Goal: Check status: Check status

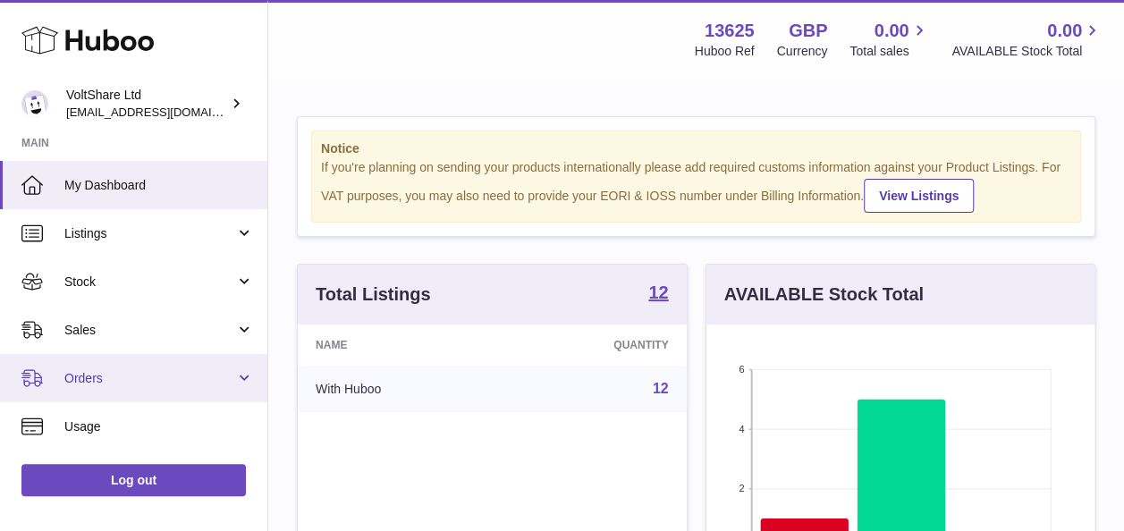
click at [125, 380] on span "Orders" at bounding box center [149, 378] width 171 height 17
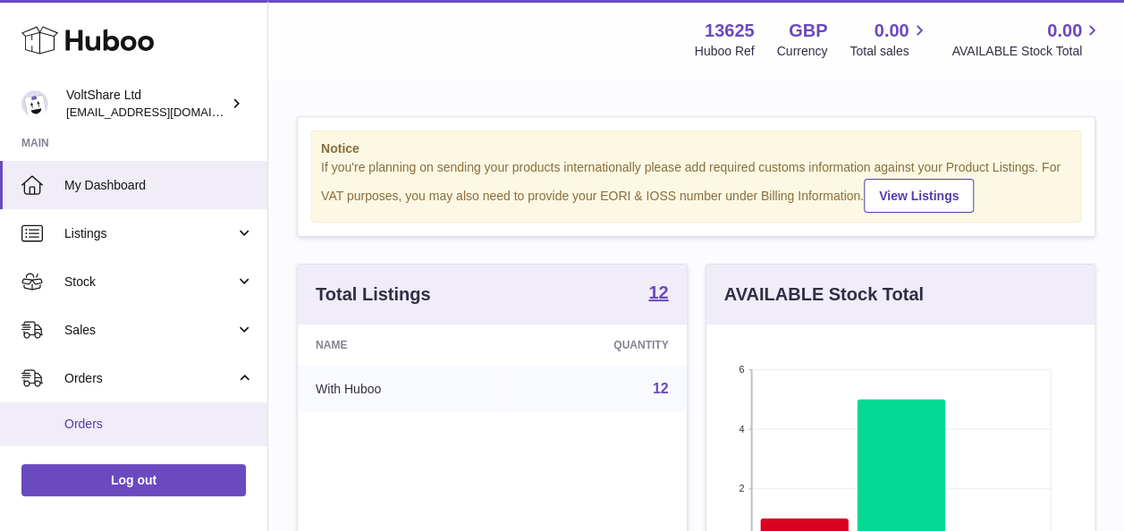
click at [109, 418] on span "Orders" at bounding box center [159, 424] width 190 height 17
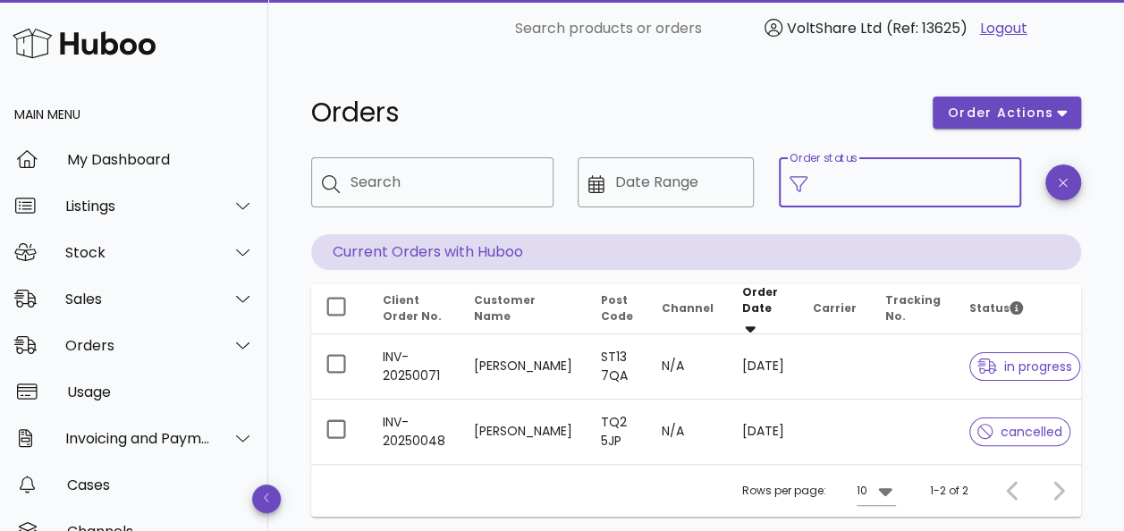
click at [919, 183] on input "Order status" at bounding box center [914, 182] width 192 height 29
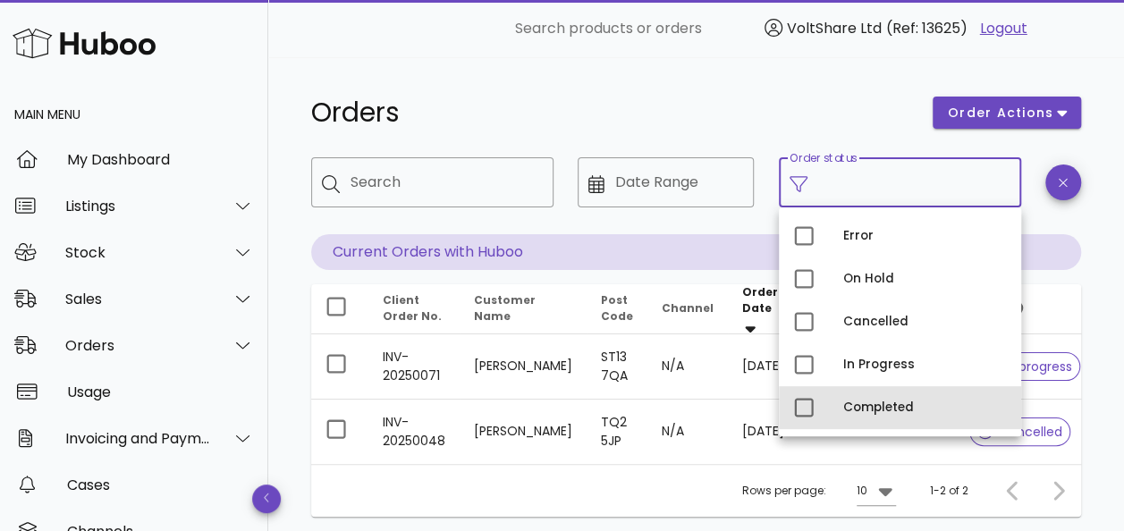
click at [871, 401] on div "Completed" at bounding box center [925, 408] width 164 height 14
type input "**********"
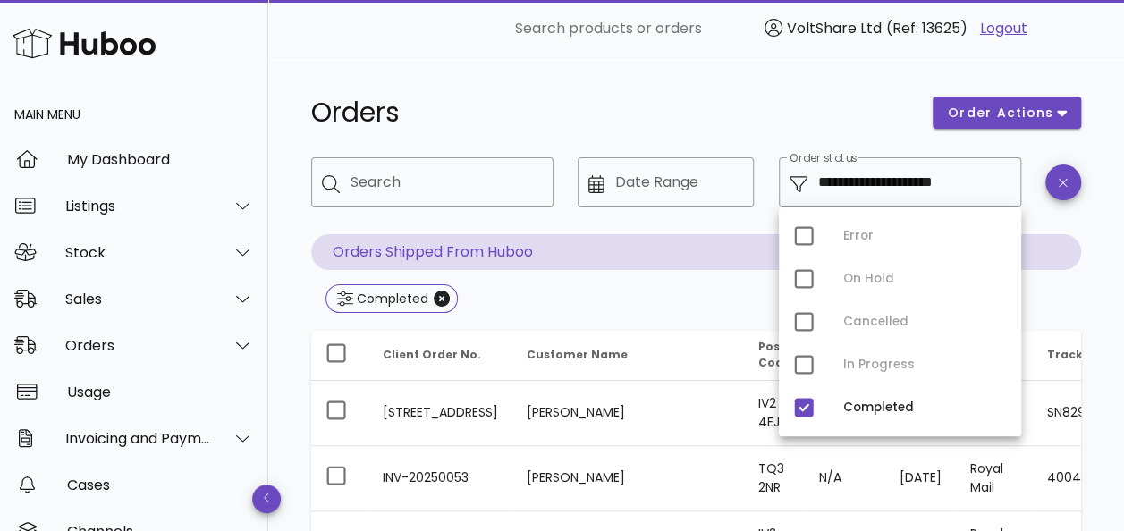
click at [577, 95] on div "Orders" at bounding box center [610, 113] width 621 height 54
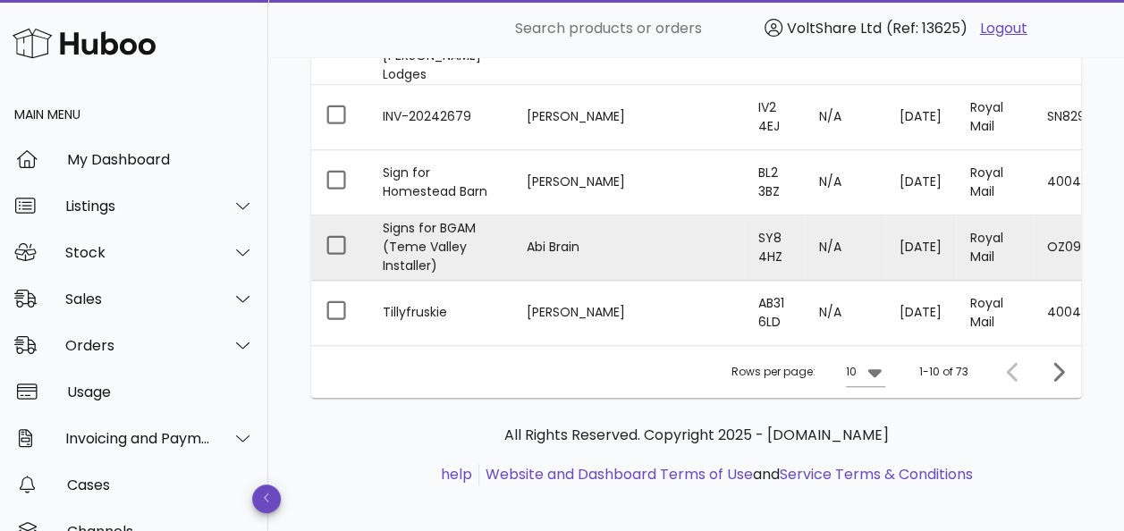
scroll to position [724, 0]
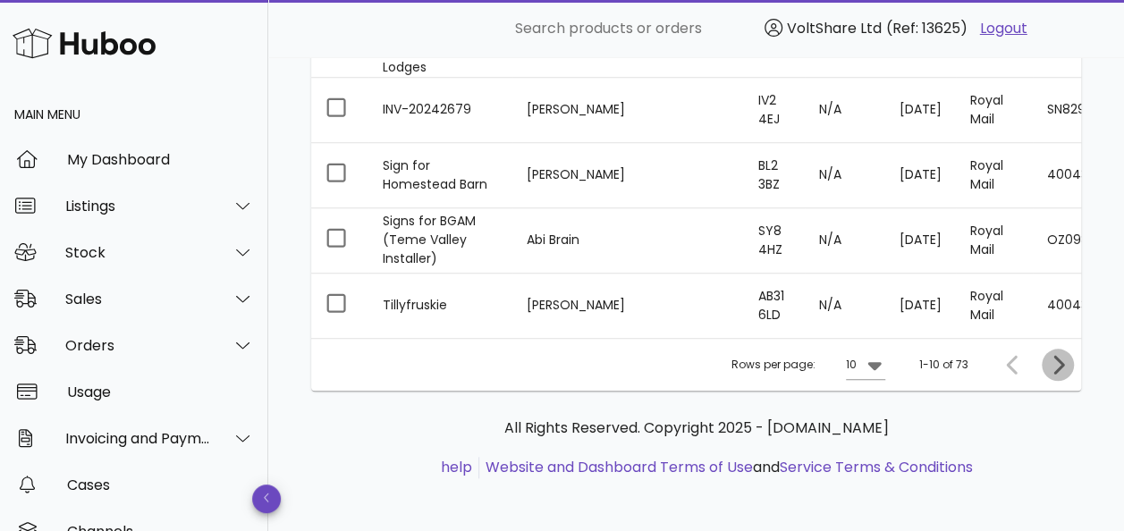
click at [1059, 362] on icon "Next page" at bounding box center [1058, 364] width 11 height 19
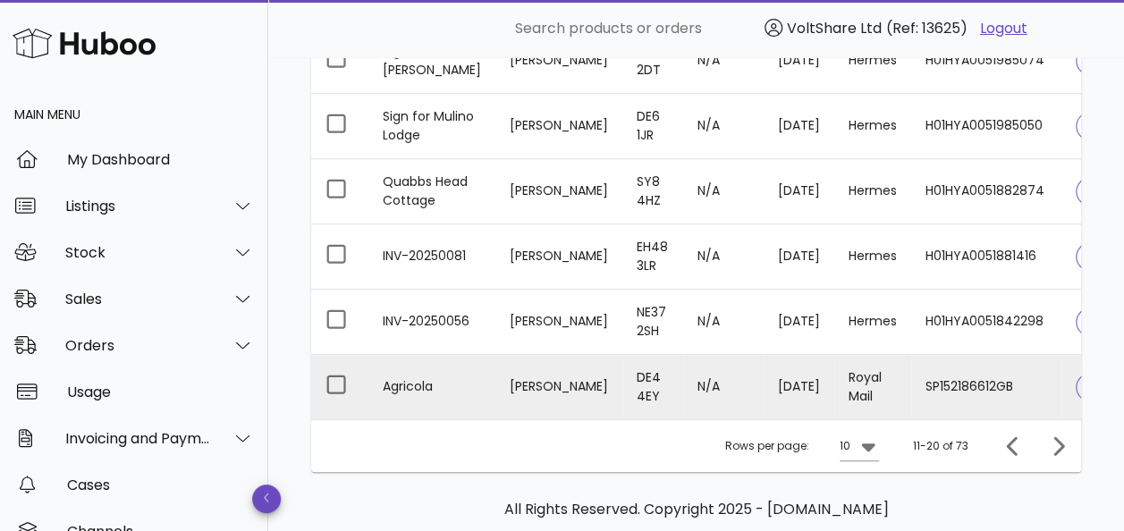
scroll to position [703, 0]
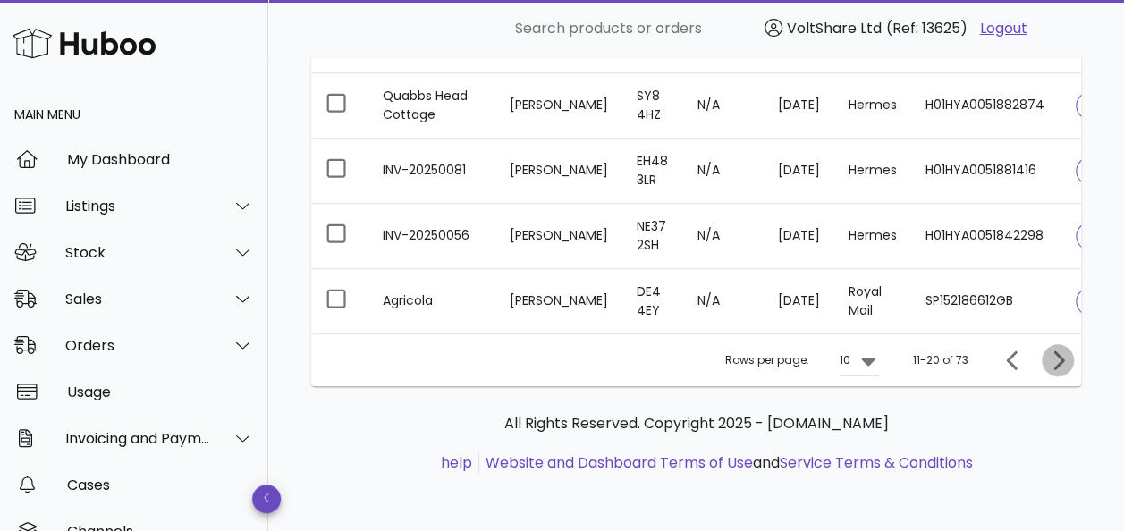
click at [1058, 365] on icon "Next page" at bounding box center [1058, 360] width 11 height 19
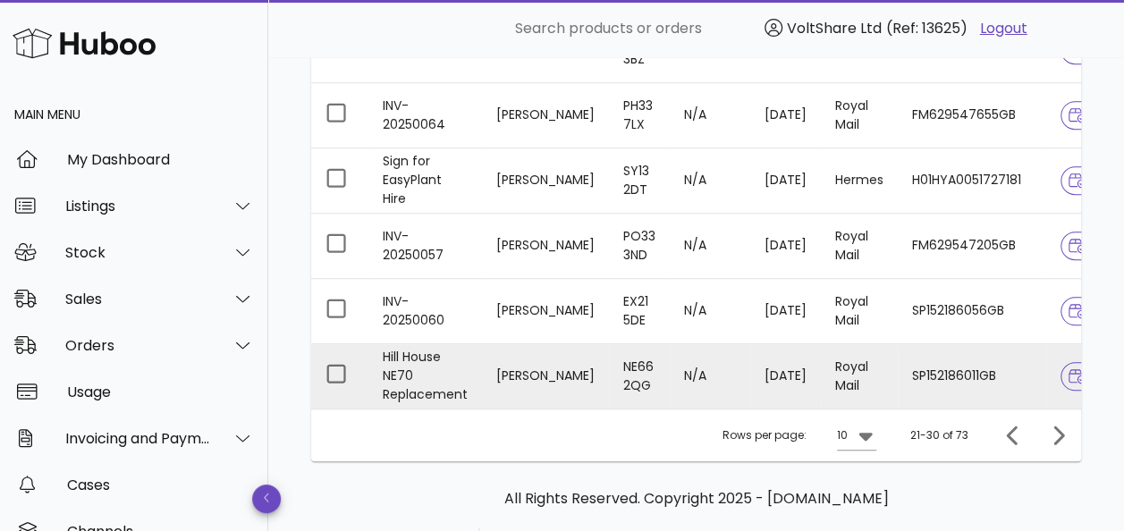
scroll to position [703, 0]
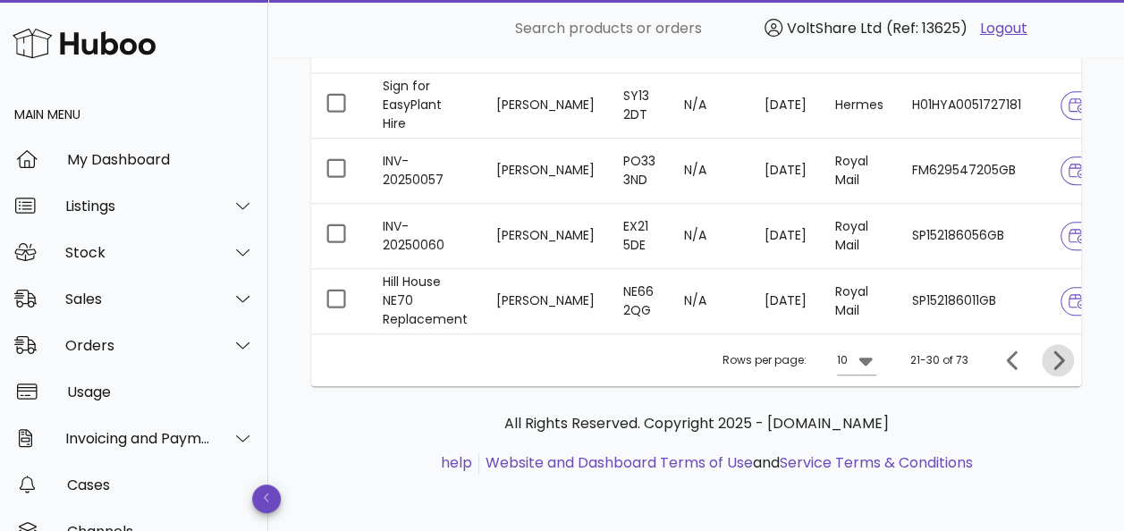
click at [1060, 365] on icon "Next page" at bounding box center [1058, 360] width 11 height 19
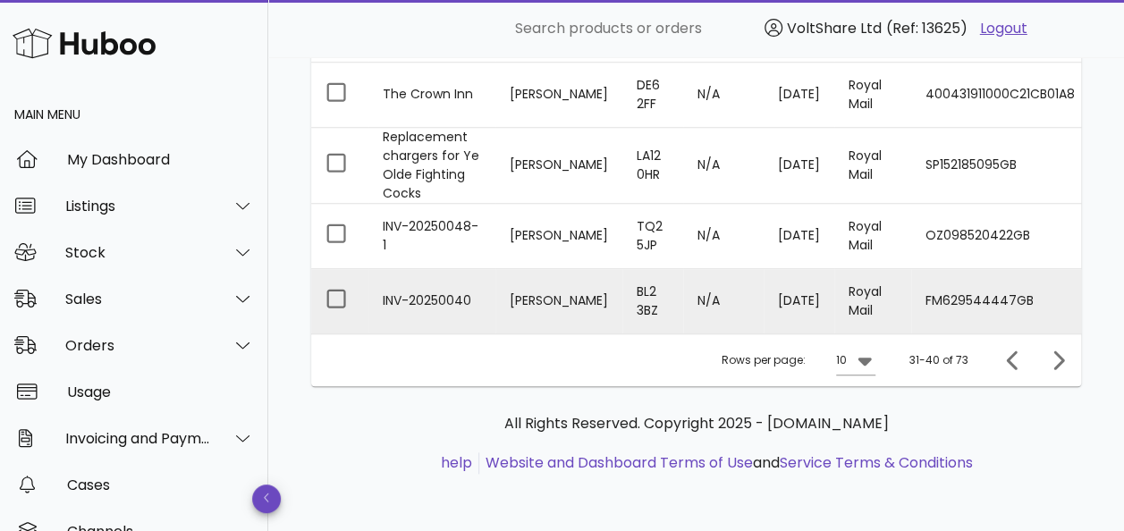
scroll to position [732, 0]
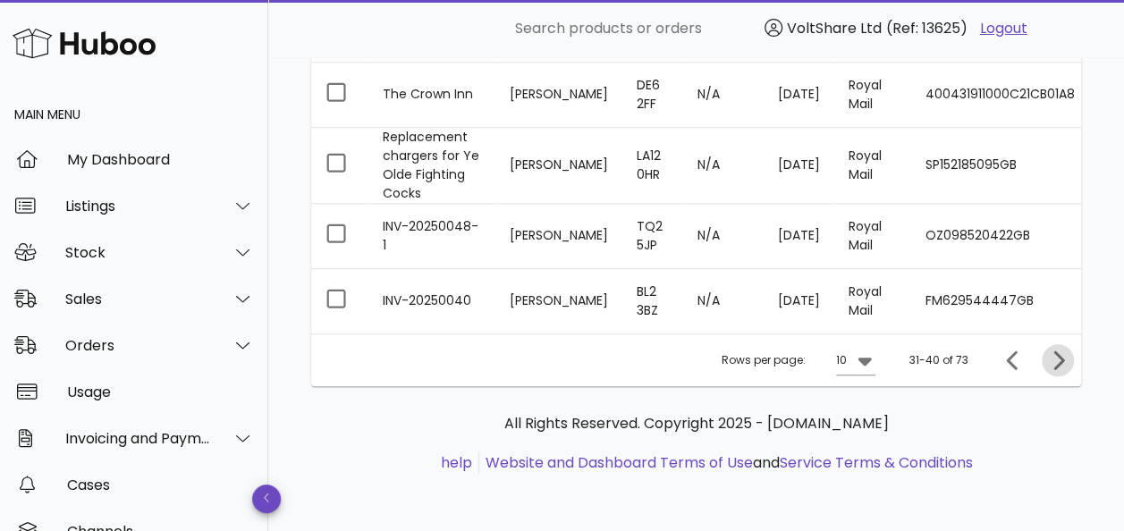
click at [1054, 363] on icon "Next page" at bounding box center [1057, 360] width 21 height 21
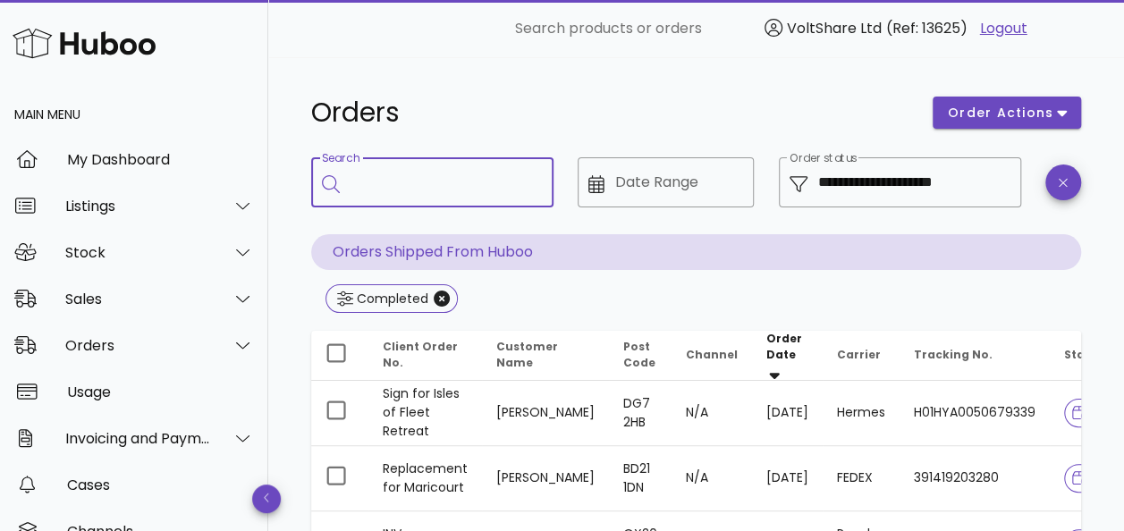
click at [413, 179] on input "Search" at bounding box center [445, 182] width 189 height 29
type input "****"
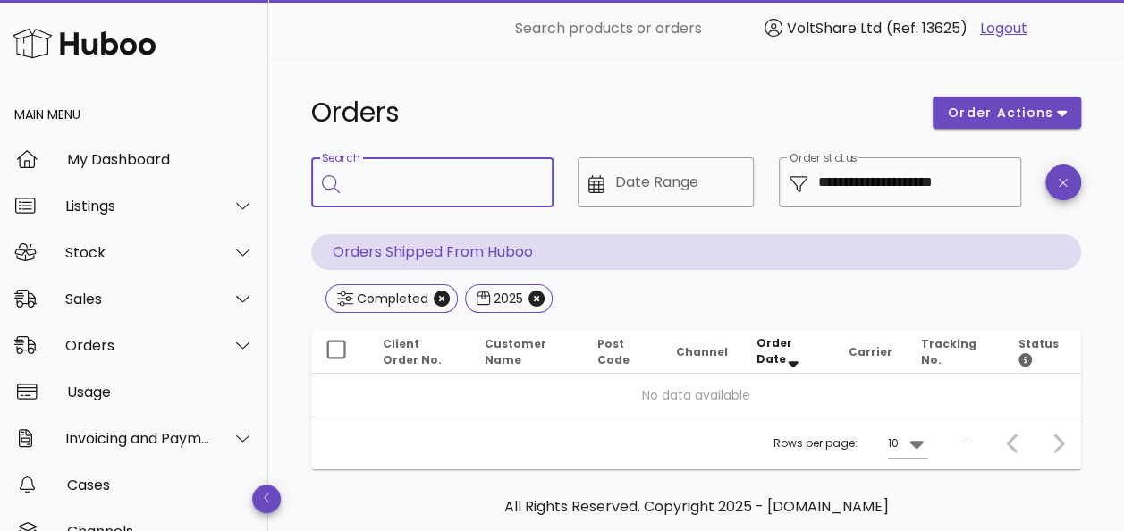
click at [394, 181] on input "Search" at bounding box center [445, 182] width 189 height 29
click at [420, 177] on input "Search" at bounding box center [445, 182] width 189 height 29
type input "********"
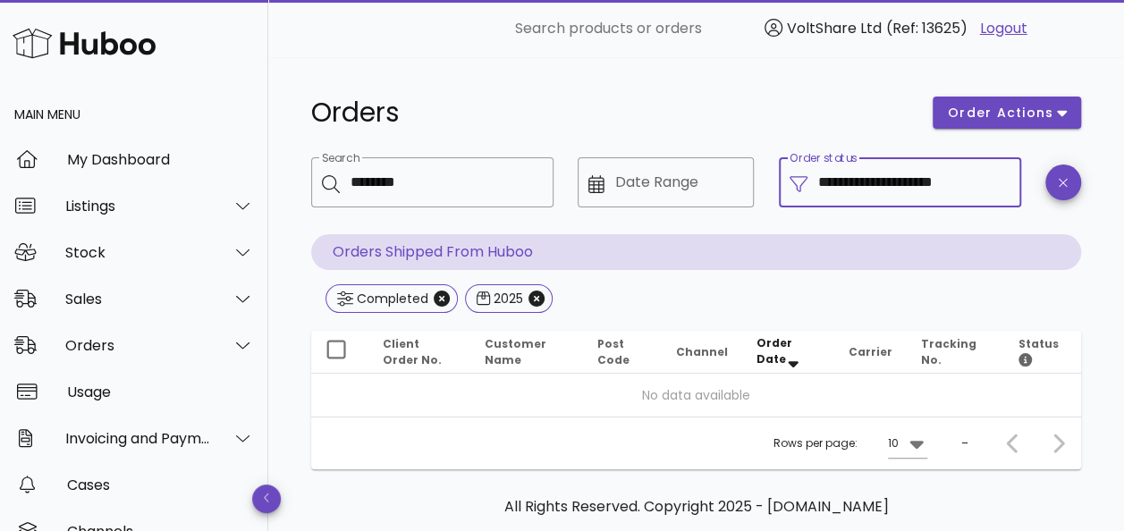
click at [984, 184] on input "**********" at bounding box center [914, 182] width 192 height 29
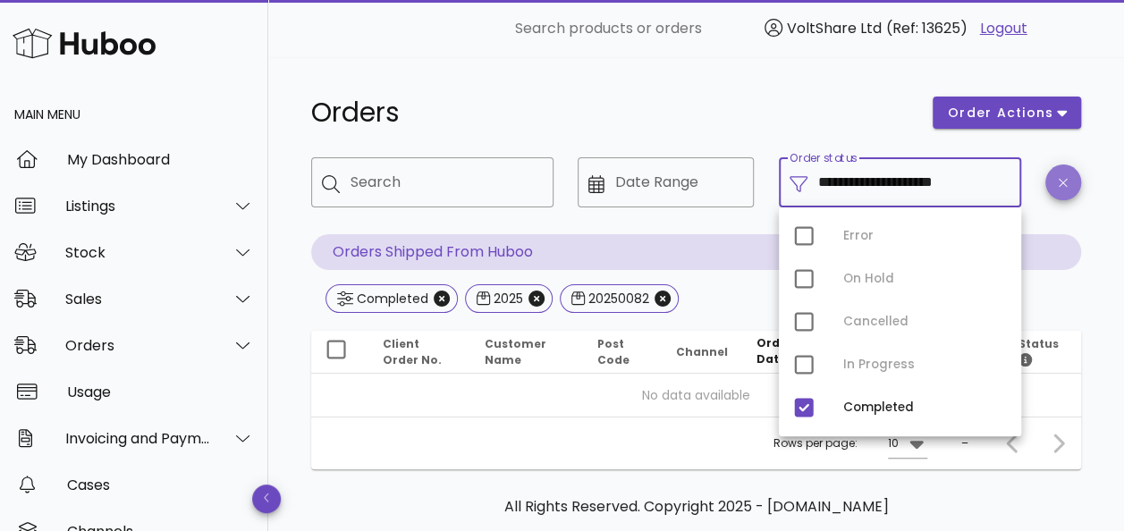
click at [1057, 191] on button "button" at bounding box center [1063, 183] width 36 height 36
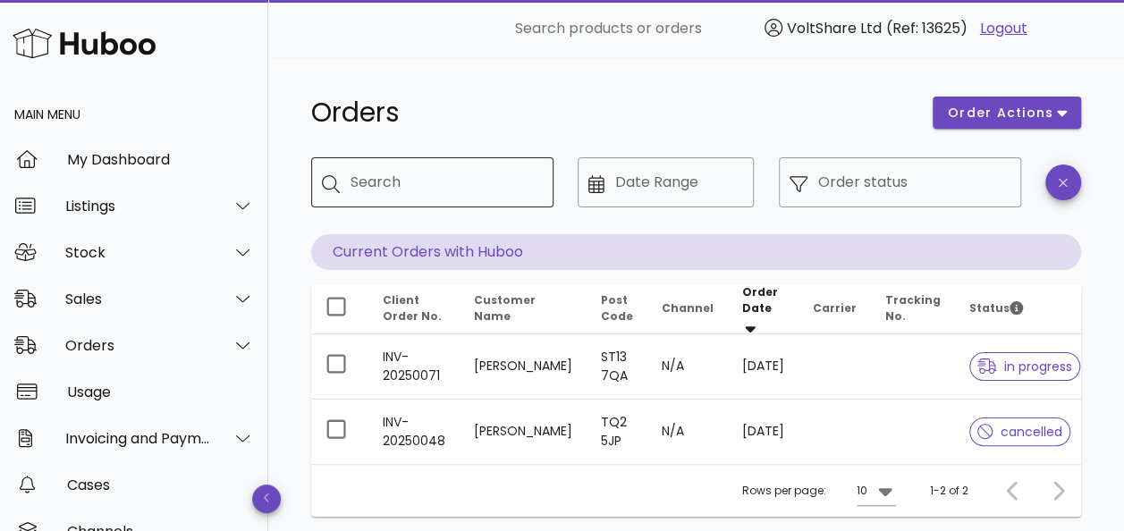
click at [490, 184] on input "Search" at bounding box center [445, 182] width 189 height 29
type input "********"
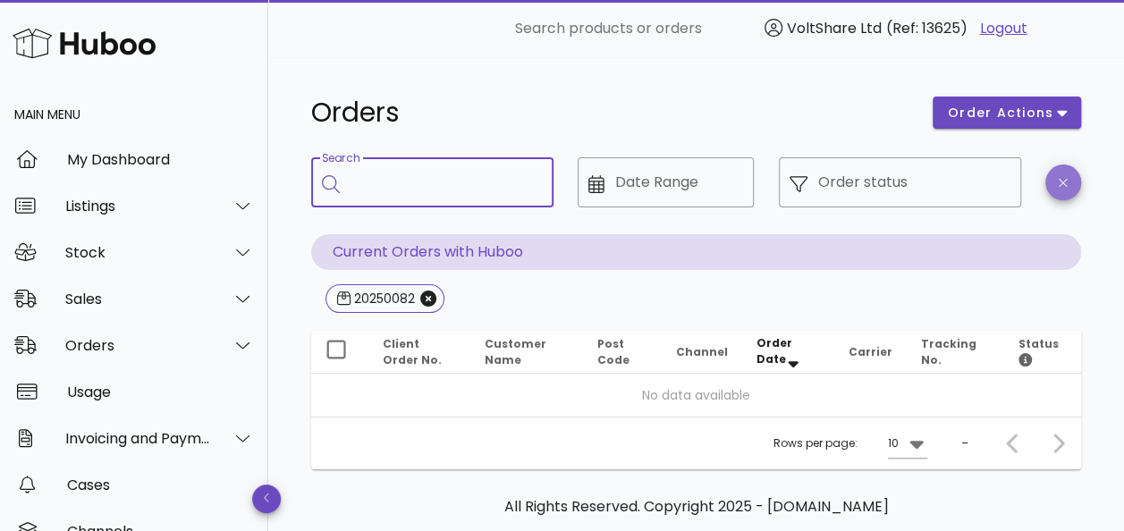
click at [1055, 184] on span "button" at bounding box center [1063, 182] width 36 height 13
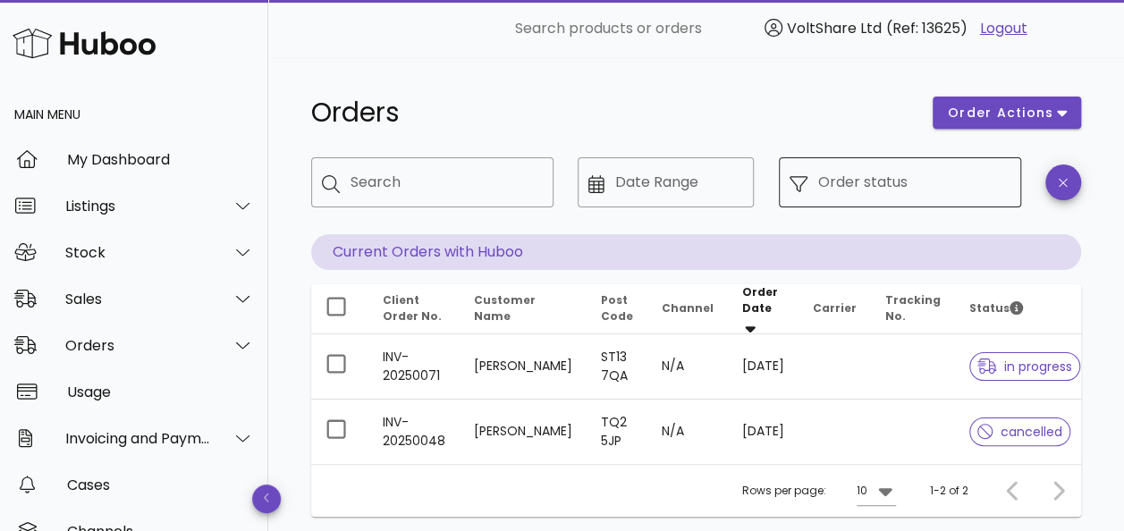
click at [894, 186] on input "Order status" at bounding box center [914, 182] width 192 height 29
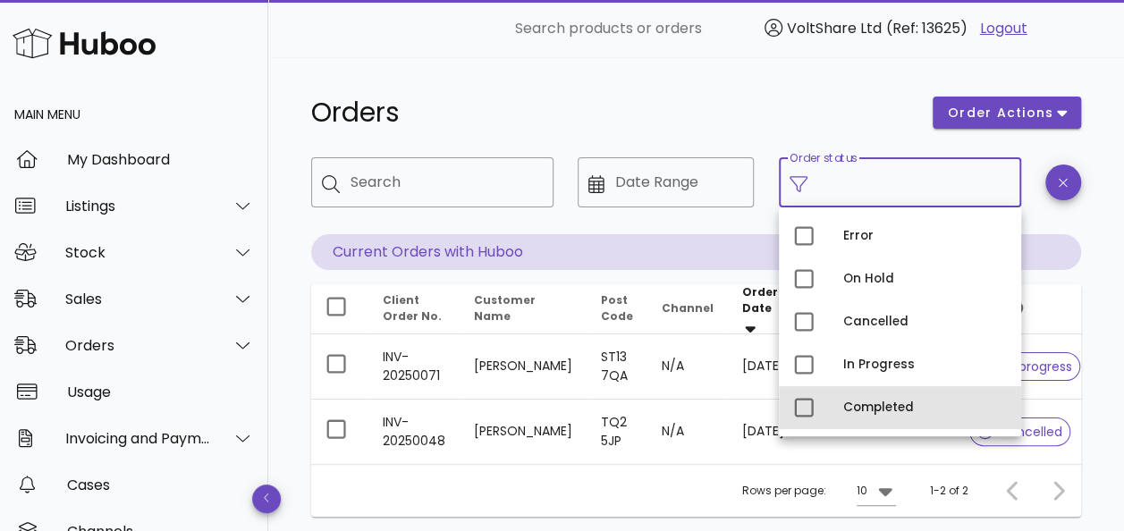
click at [874, 404] on div "Completed" at bounding box center [925, 408] width 164 height 14
type input "**********"
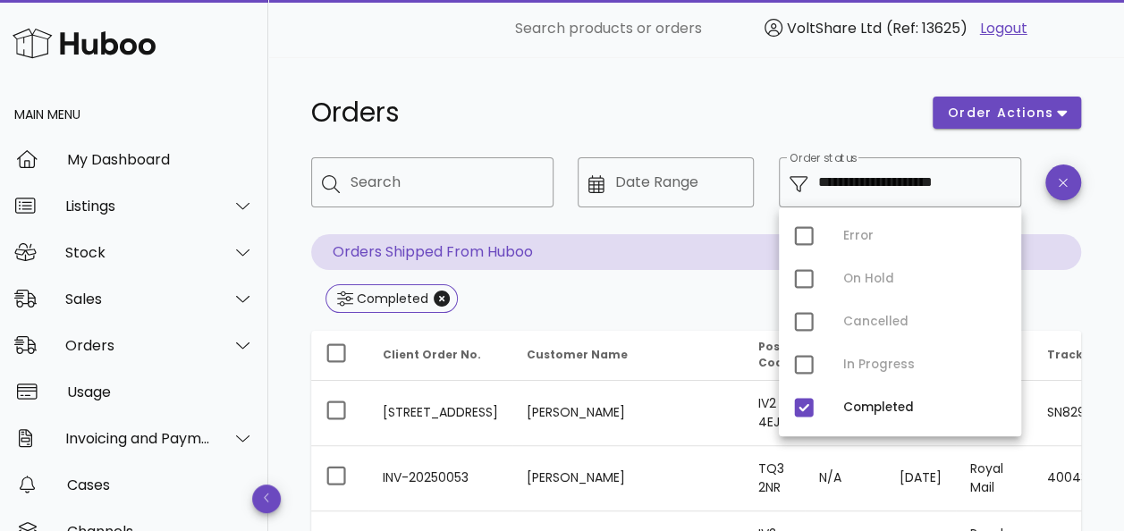
click at [582, 100] on h1 "Orders" at bounding box center [611, 113] width 600 height 32
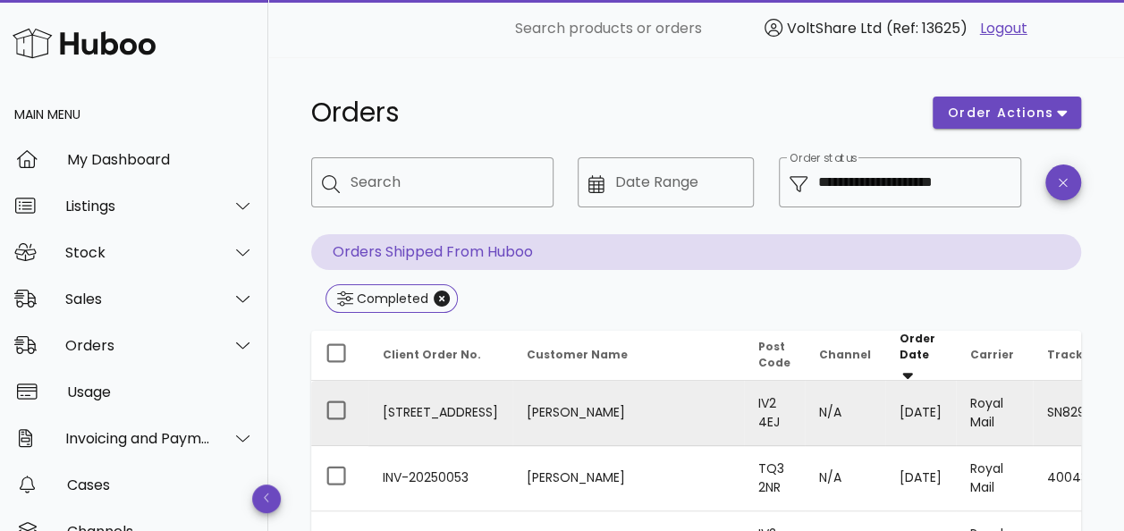
click at [429, 401] on td "[STREET_ADDRESS]" at bounding box center [440, 413] width 144 height 65
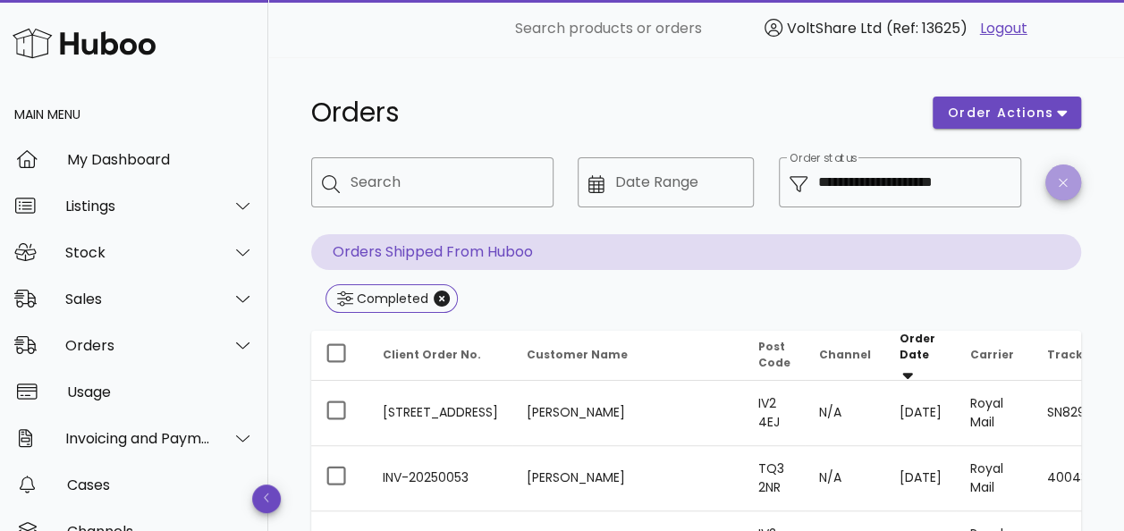
click at [1062, 186] on icon "button" at bounding box center [1063, 182] width 8 height 13
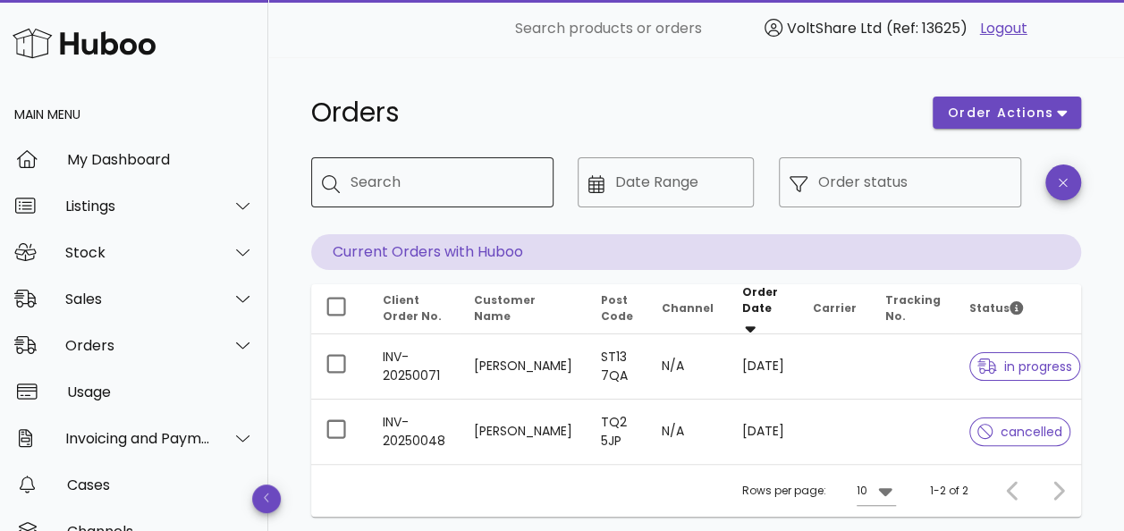
click at [410, 188] on input "Search" at bounding box center [445, 182] width 189 height 29
type input "********"
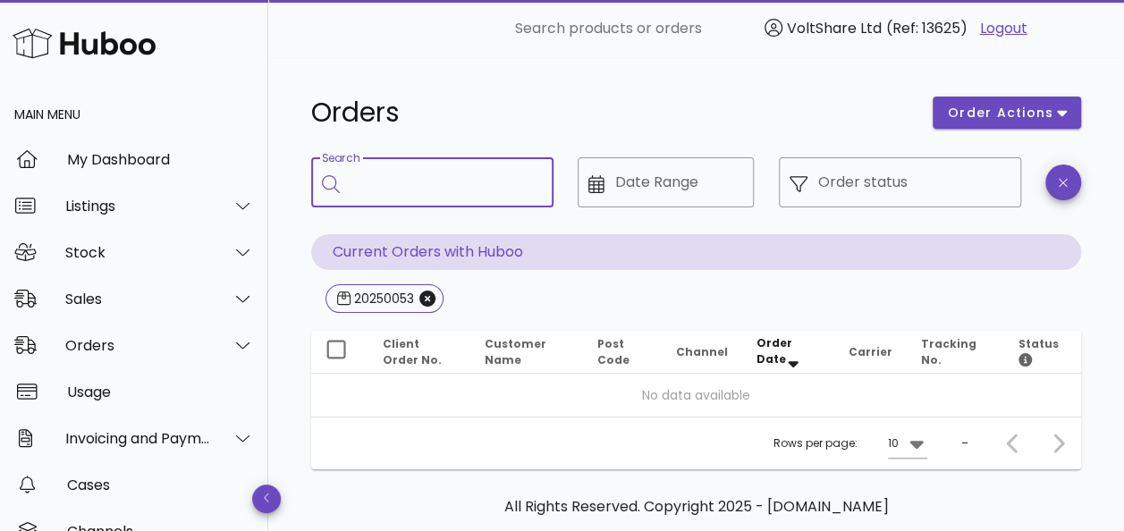
click at [374, 194] on input "Search" at bounding box center [445, 182] width 189 height 29
type input "**********"
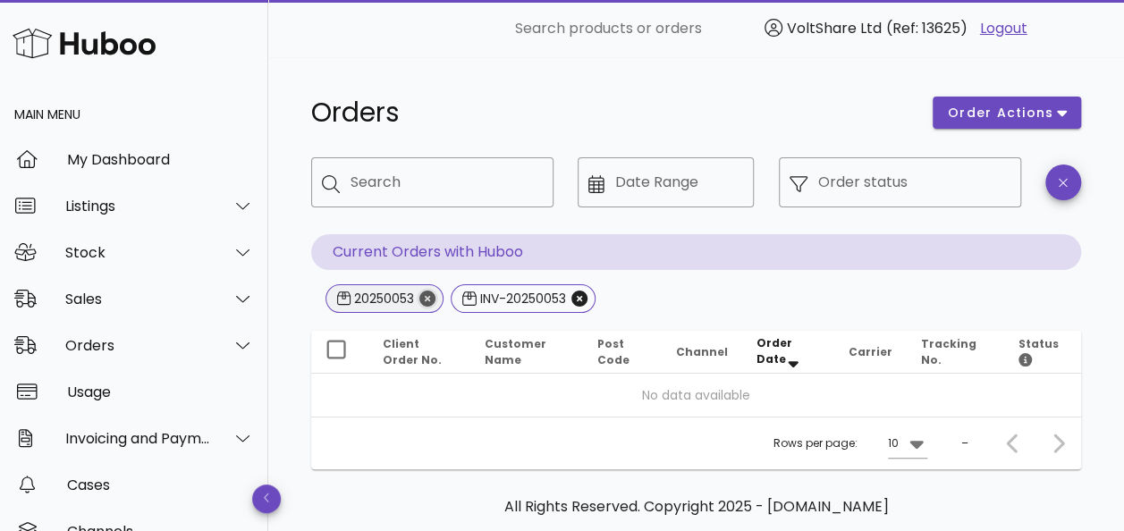
click at [427, 295] on icon "Close" at bounding box center [427, 299] width 16 height 16
click at [454, 292] on icon "Close" at bounding box center [453, 299] width 16 height 16
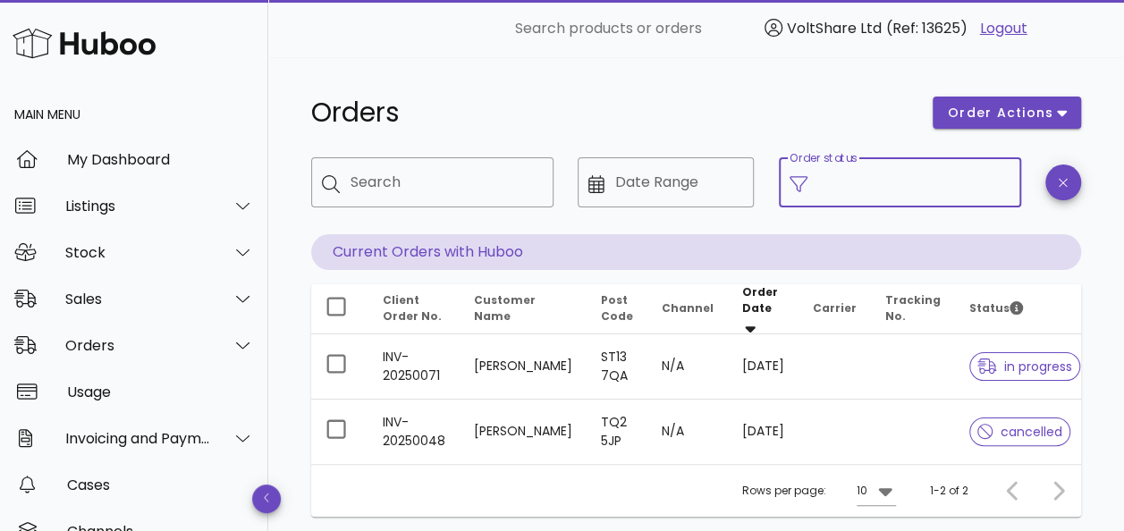
click at [910, 192] on input "Order status" at bounding box center [914, 182] width 192 height 29
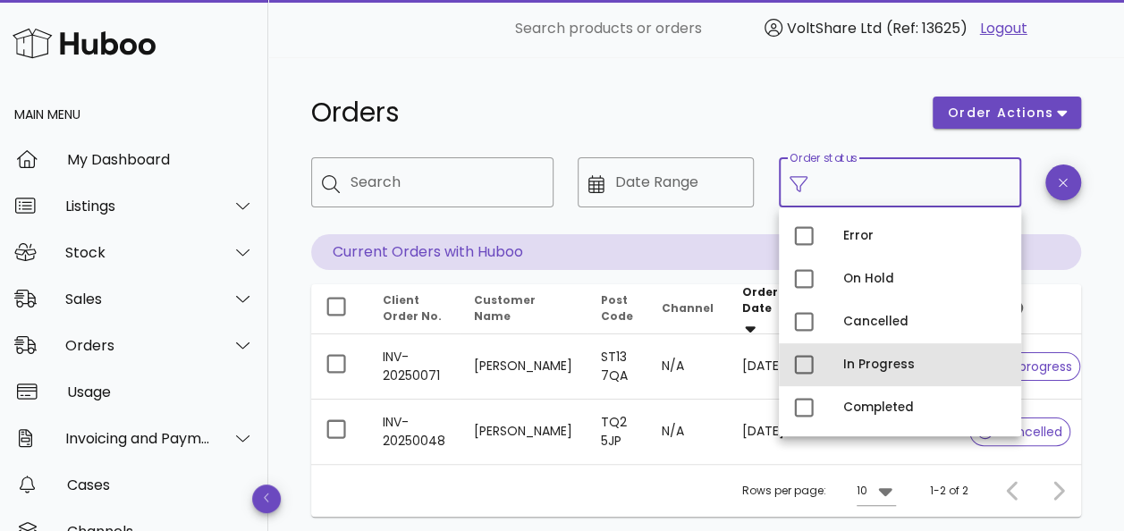
click at [892, 361] on div "In Progress" at bounding box center [925, 365] width 164 height 14
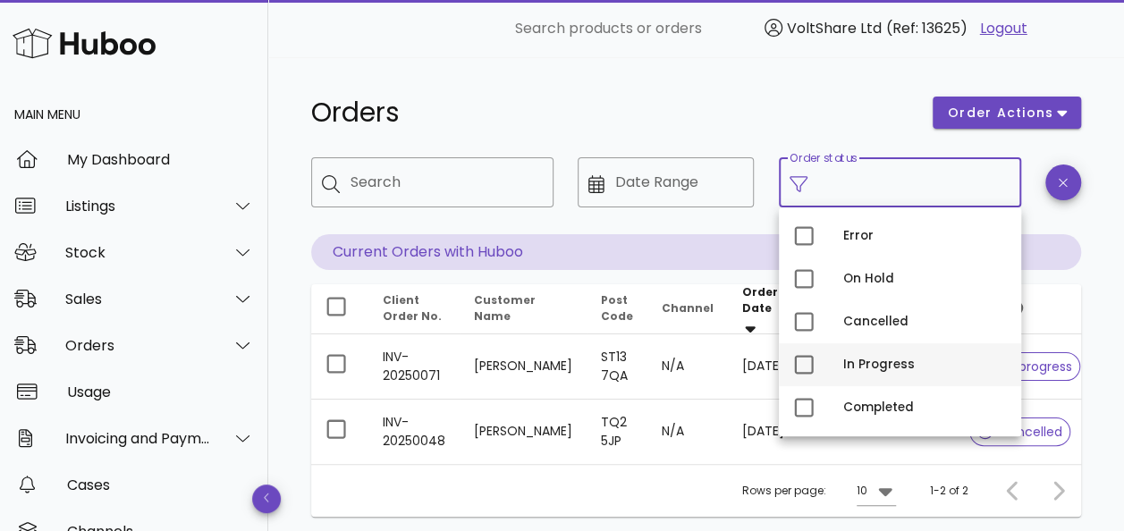
type input "**********"
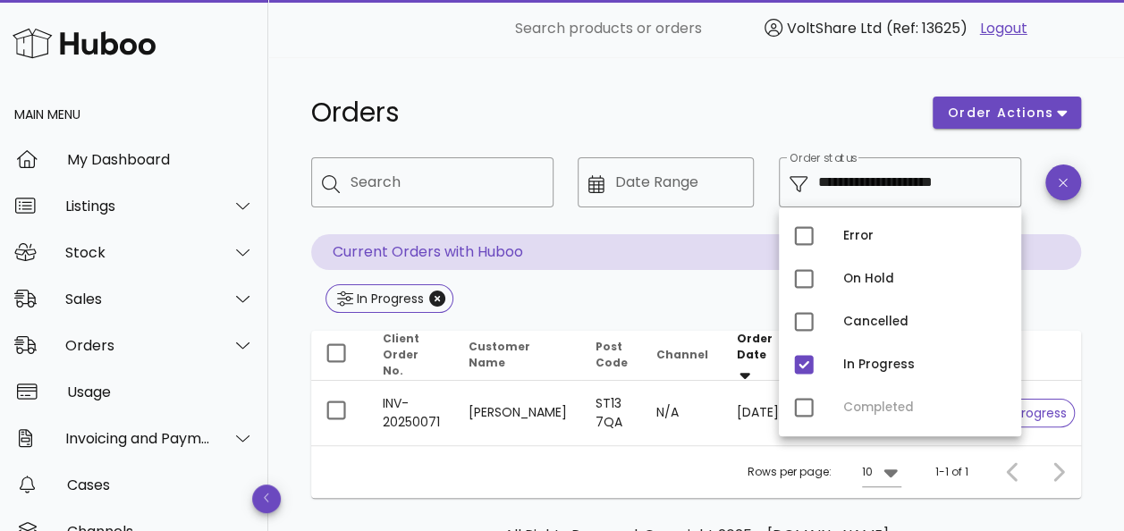
click at [805, 407] on div "Error On Hold Cancelled In Progress Completed" at bounding box center [900, 321] width 242 height 229
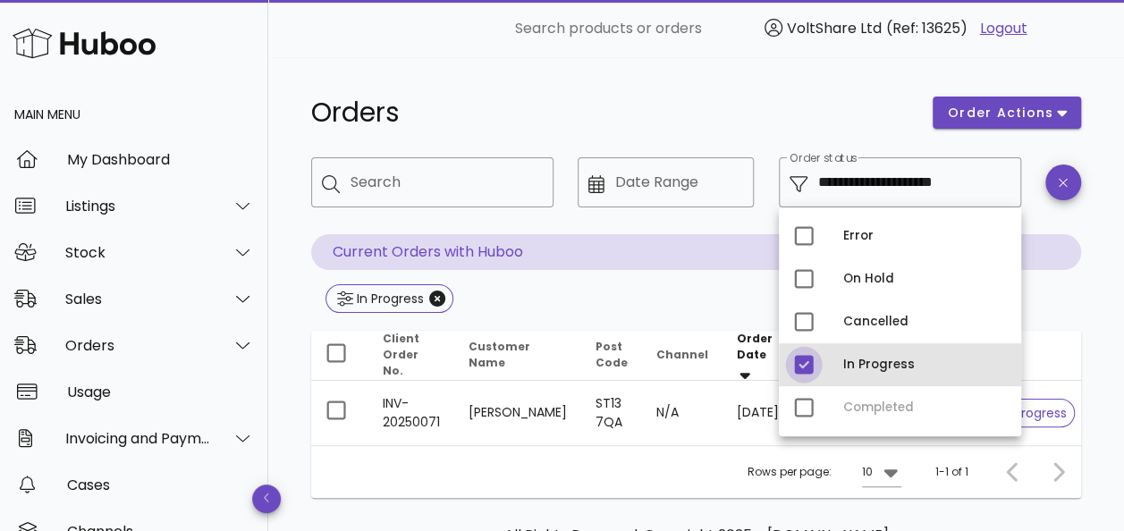
click at [807, 362] on div at bounding box center [804, 365] width 30 height 30
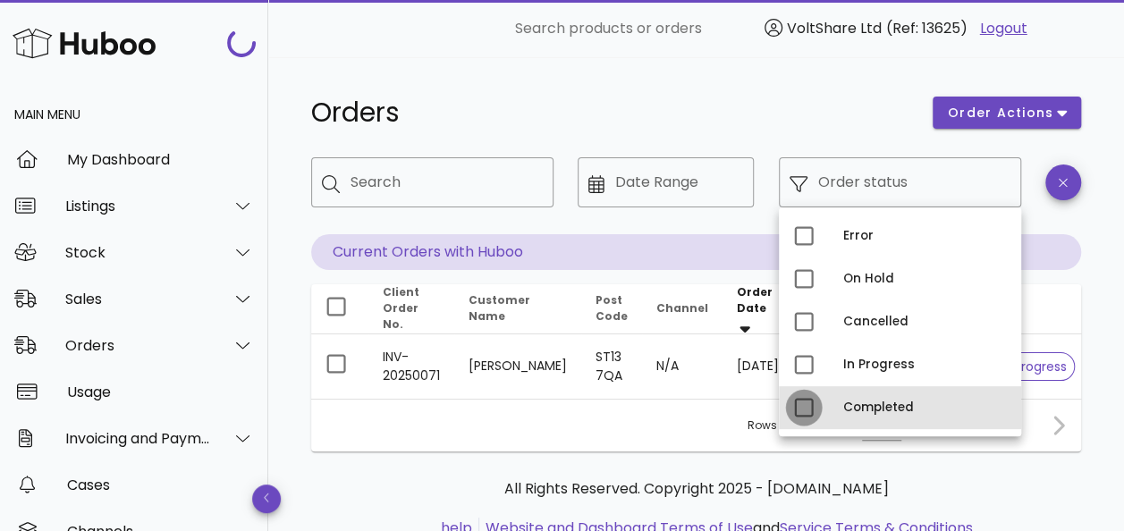
click at [803, 402] on div at bounding box center [804, 408] width 30 height 30
type input "**********"
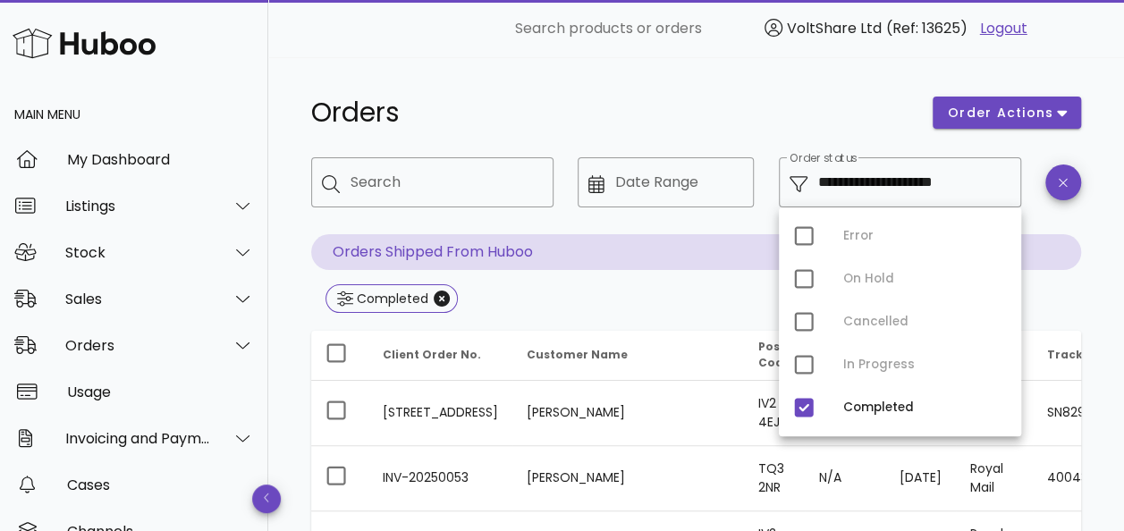
click at [622, 89] on div "Orders" at bounding box center [610, 113] width 621 height 54
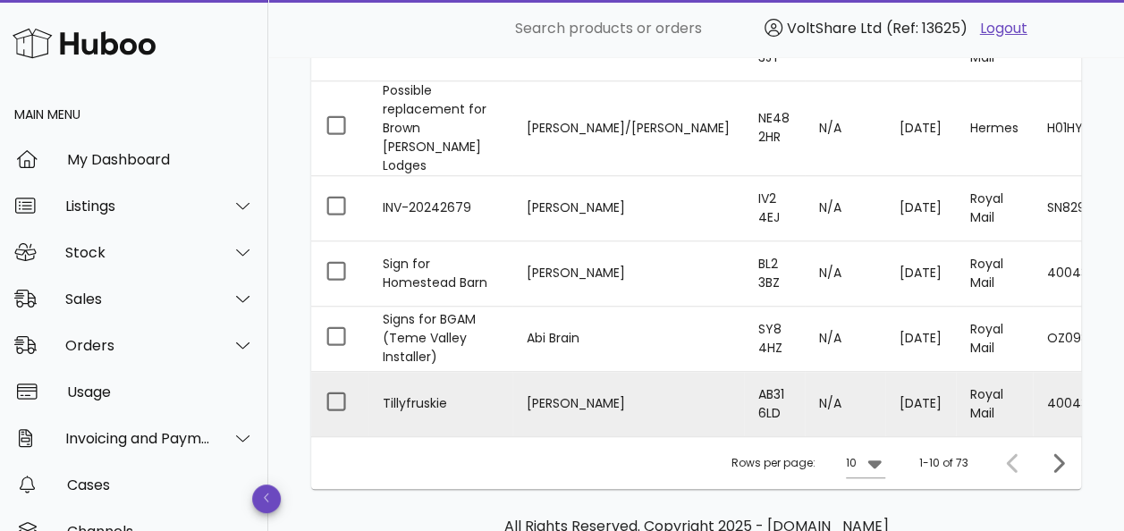
scroll to position [724, 0]
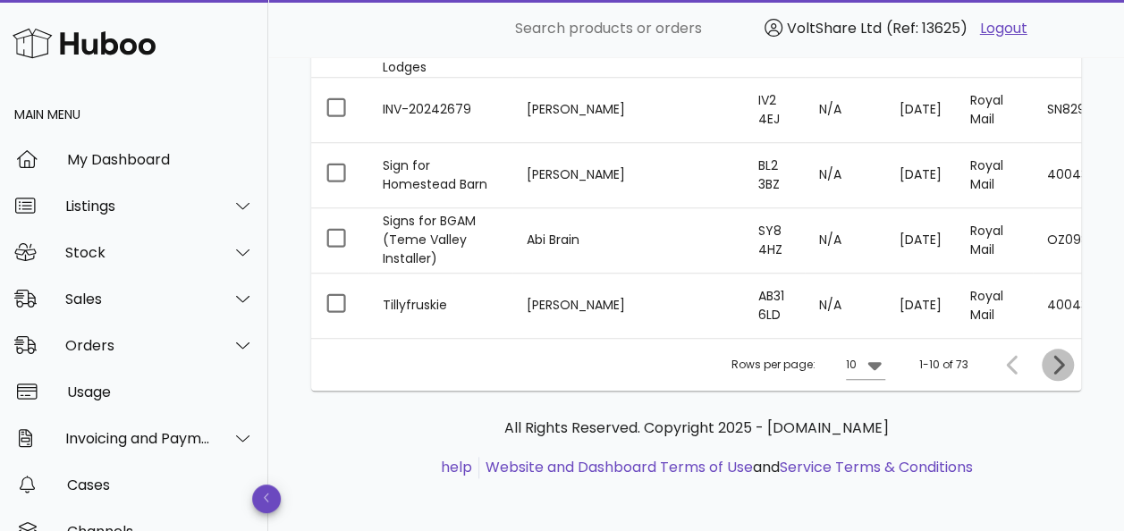
click at [1053, 364] on icon "Next page" at bounding box center [1057, 364] width 21 height 21
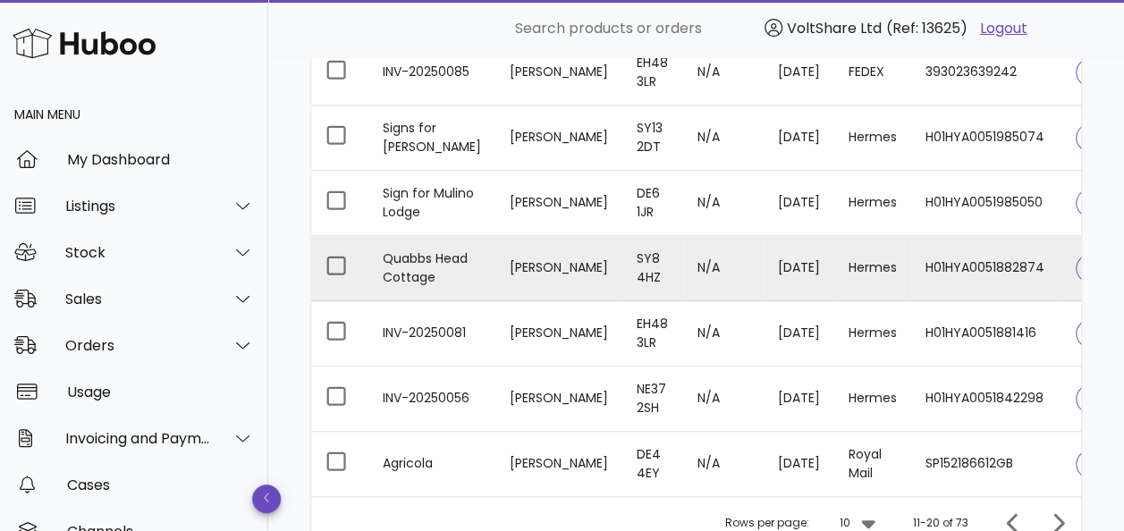
scroll to position [703, 0]
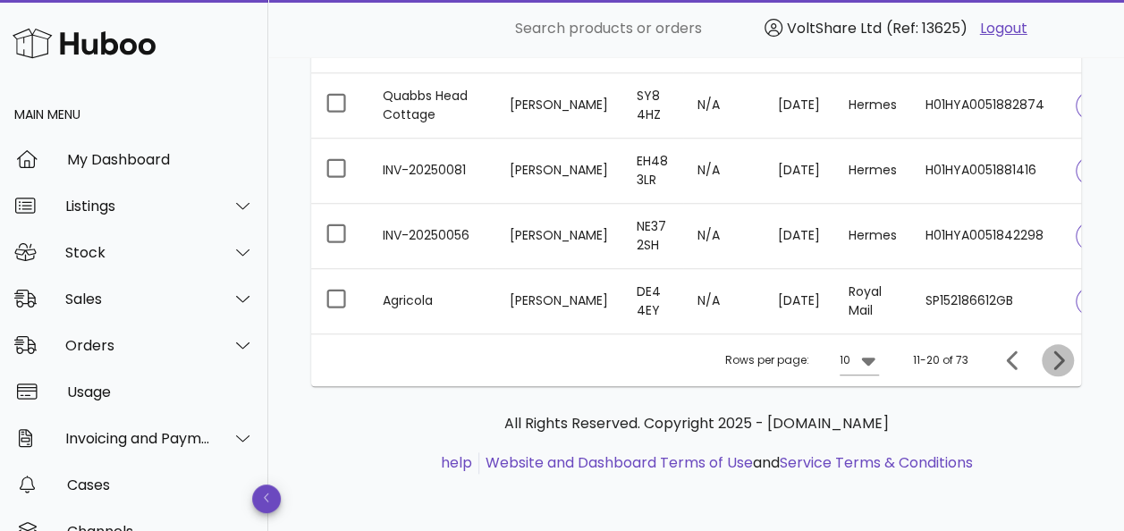
click at [1053, 370] on icon "Next page" at bounding box center [1057, 360] width 21 height 21
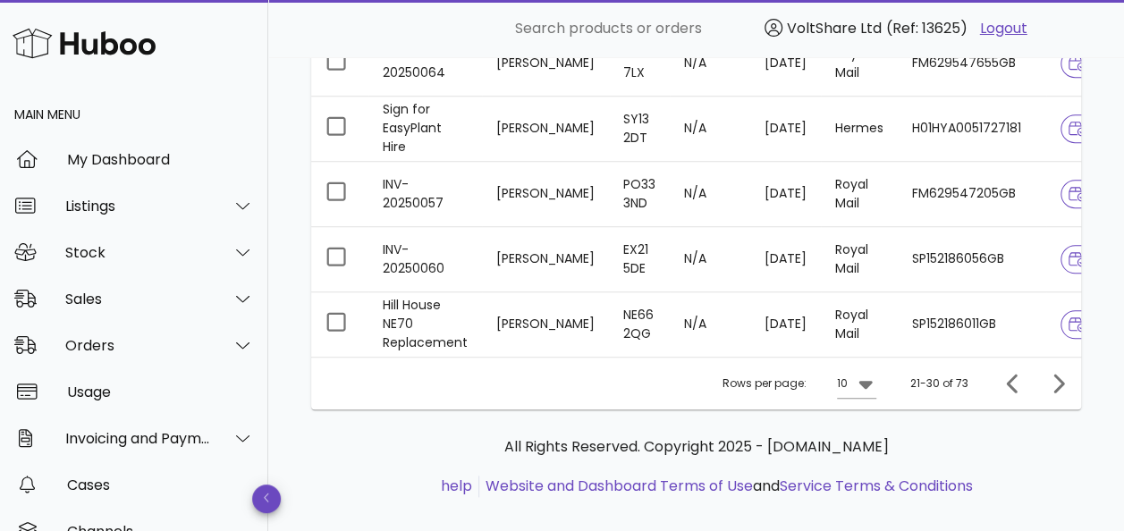
scroll to position [703, 0]
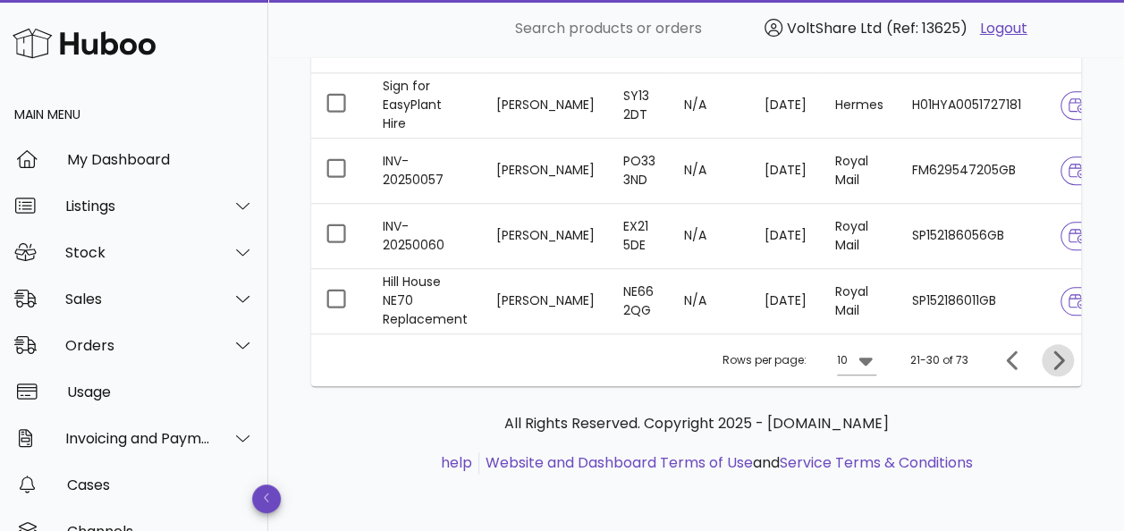
click at [1044, 367] on span "Next page" at bounding box center [1058, 360] width 32 height 21
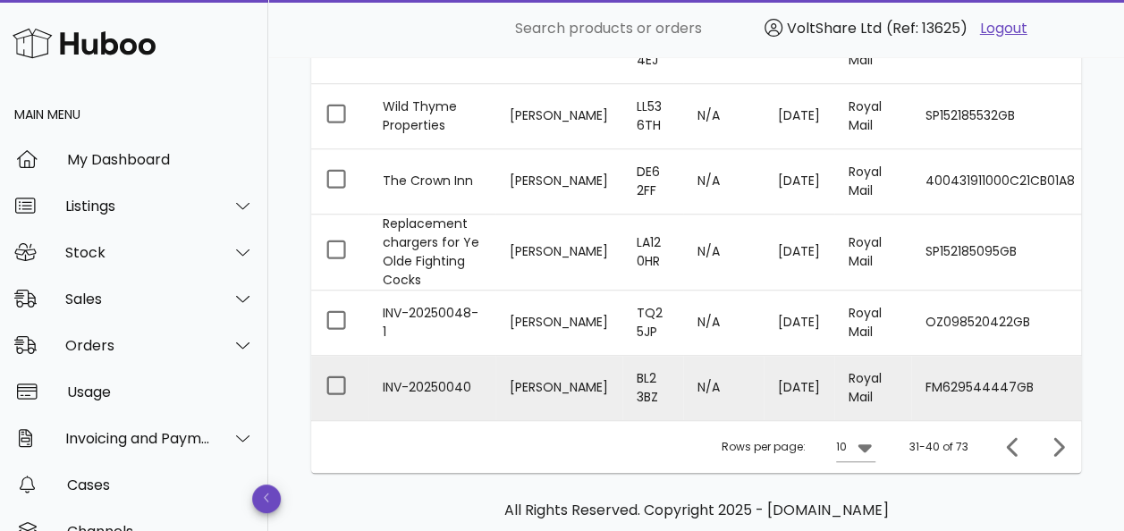
scroll to position [715, 0]
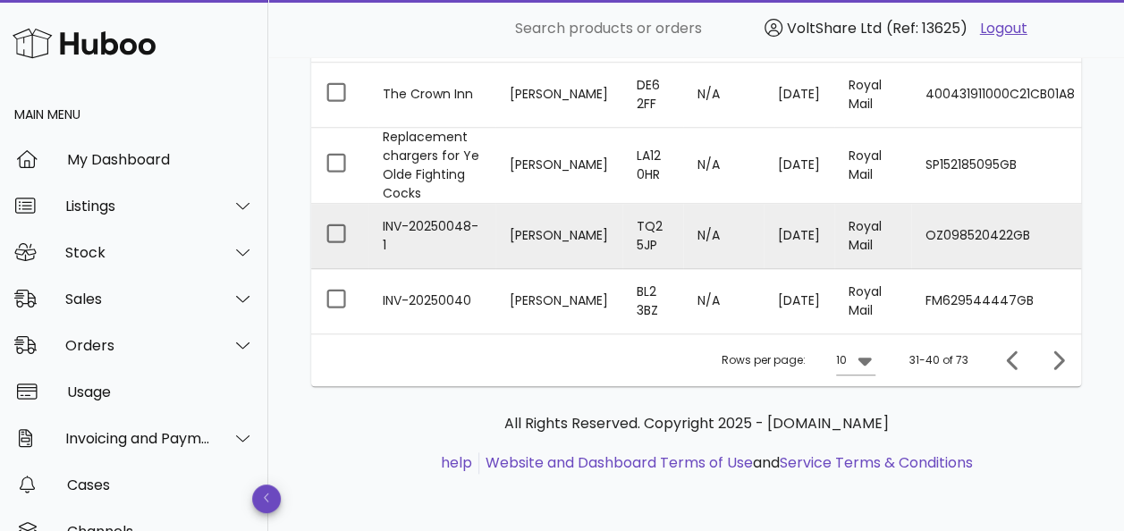
click at [428, 242] on td "INV-20250048-1" at bounding box center [431, 236] width 127 height 65
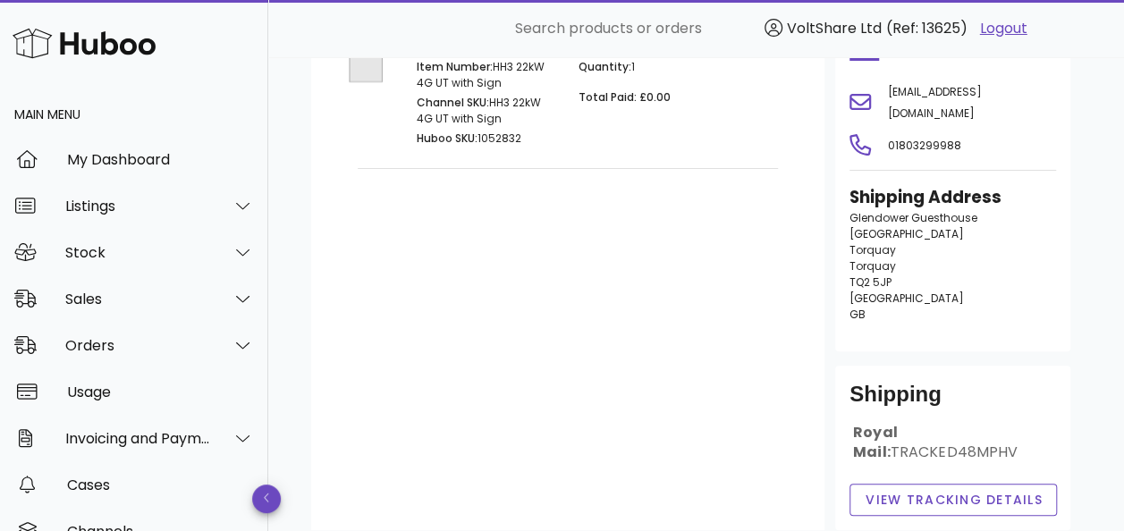
scroll to position [99, 0]
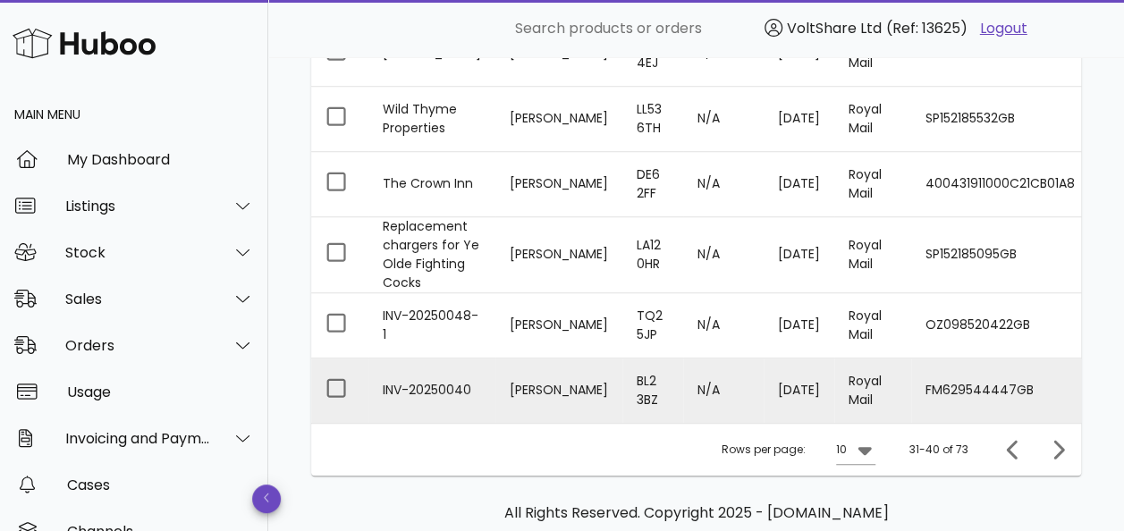
scroll to position [732, 0]
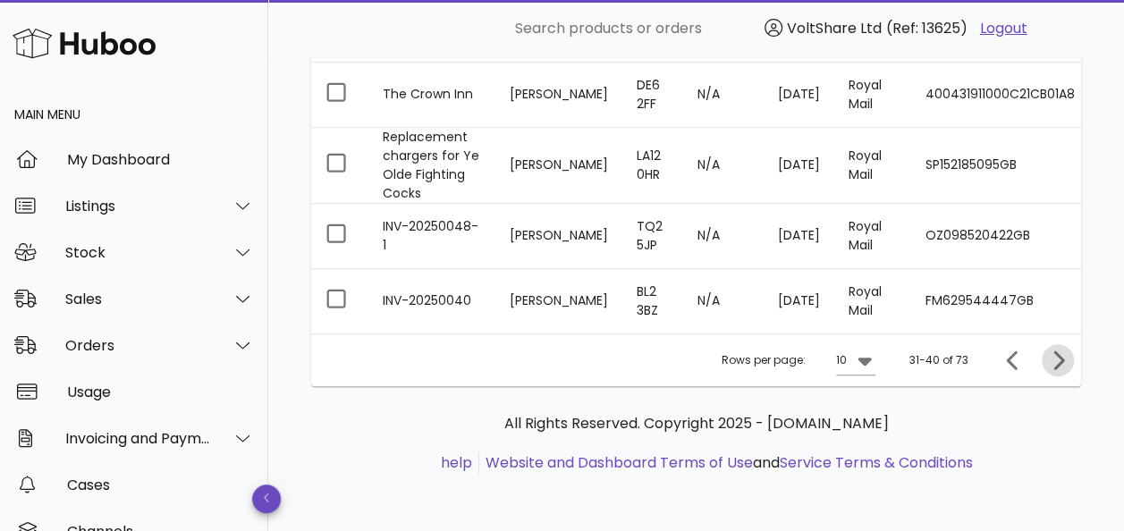
click at [1053, 365] on icon "Next page" at bounding box center [1057, 360] width 21 height 21
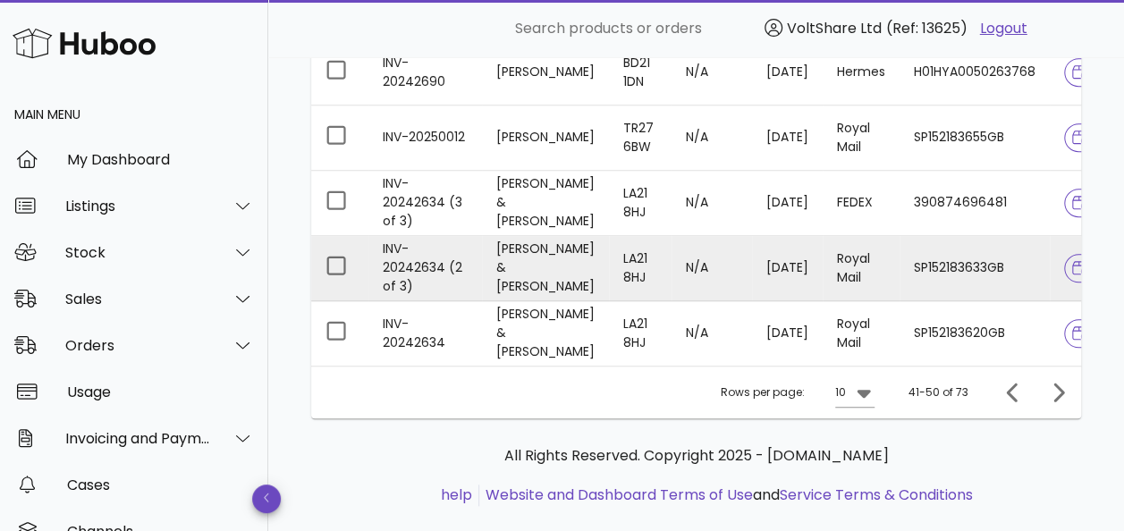
scroll to position [703, 0]
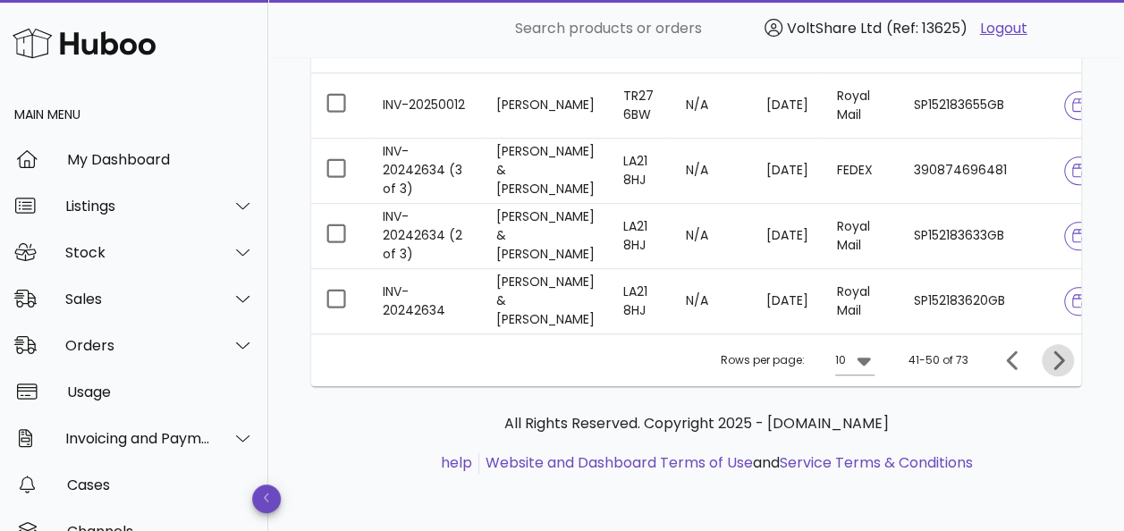
click at [1059, 366] on icon "Next page" at bounding box center [1058, 360] width 11 height 19
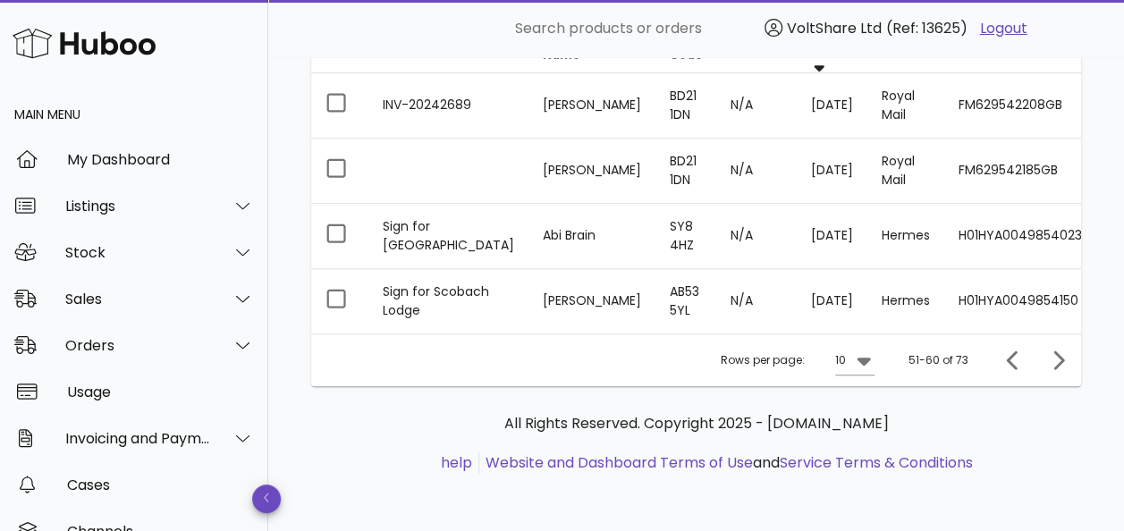
scroll to position [324, 0]
click at [1057, 368] on icon "Next page" at bounding box center [1057, 360] width 21 height 21
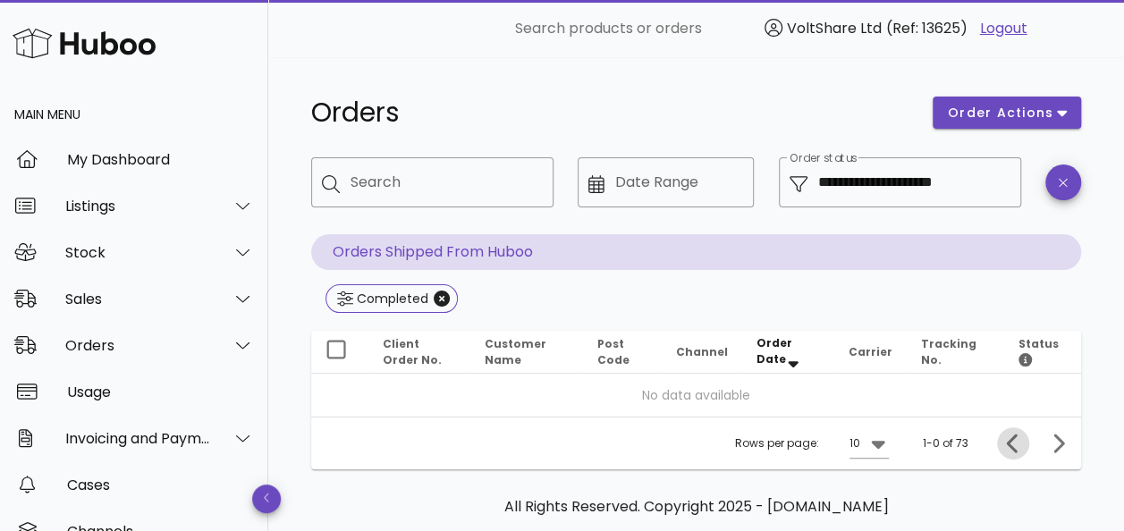
click at [1014, 436] on icon "Previous page" at bounding box center [1012, 443] width 11 height 19
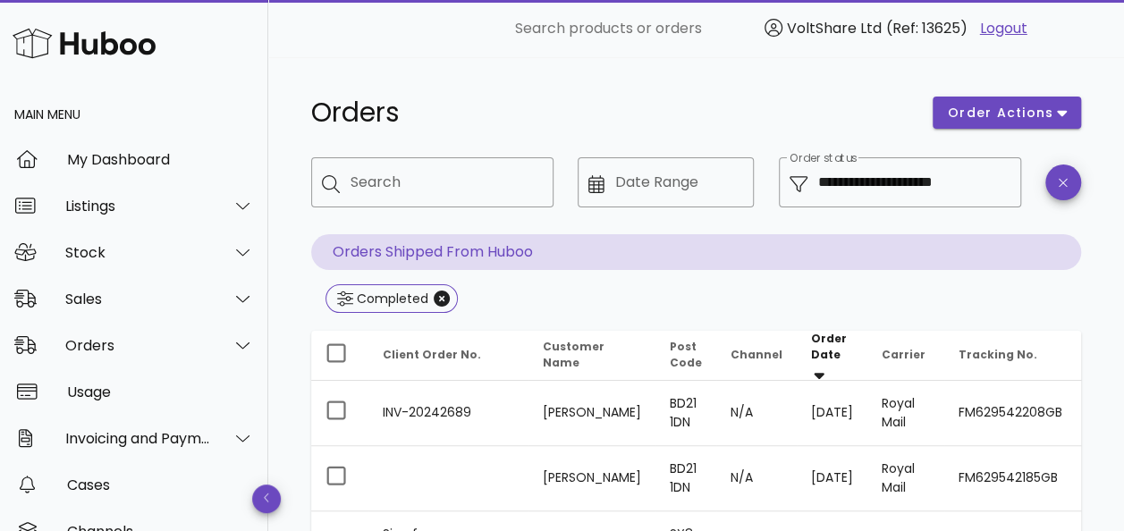
click at [1014, 436] on td "FM629542208GB" at bounding box center [1020, 413] width 152 height 65
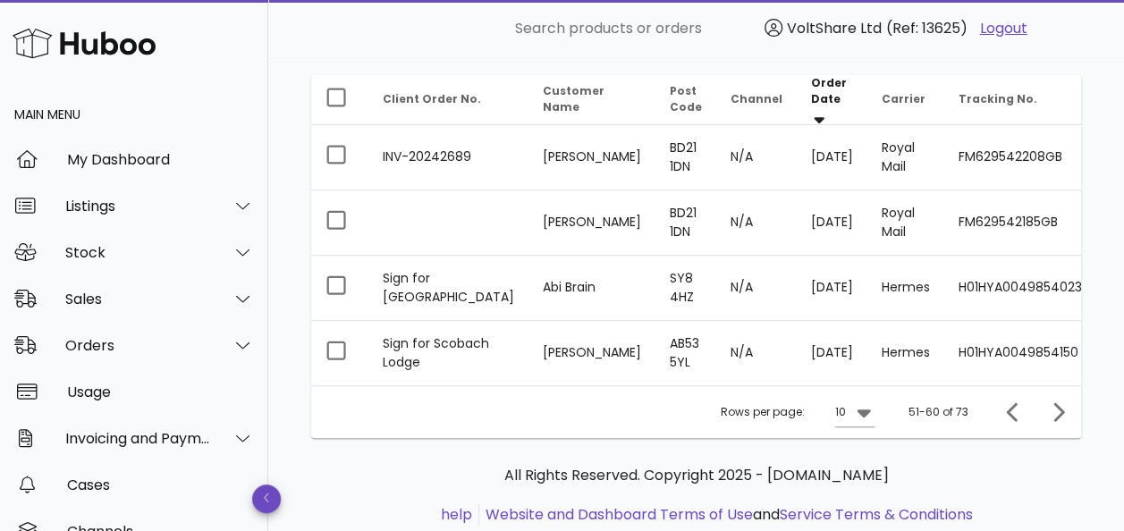
scroll to position [324, 0]
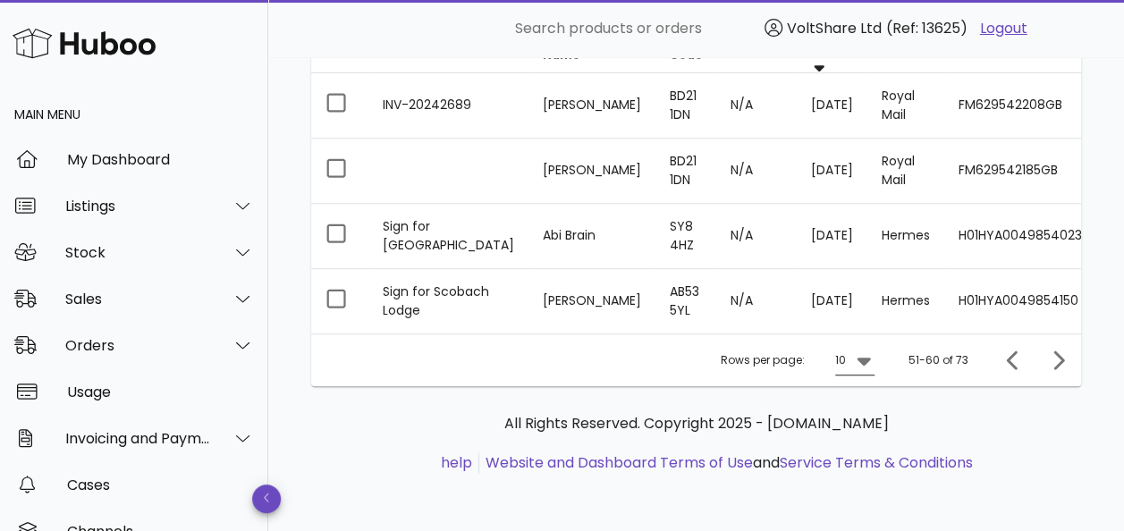
click at [862, 363] on icon at bounding box center [863, 360] width 21 height 21
click at [866, 468] on div "50" at bounding box center [860, 476] width 18 height 17
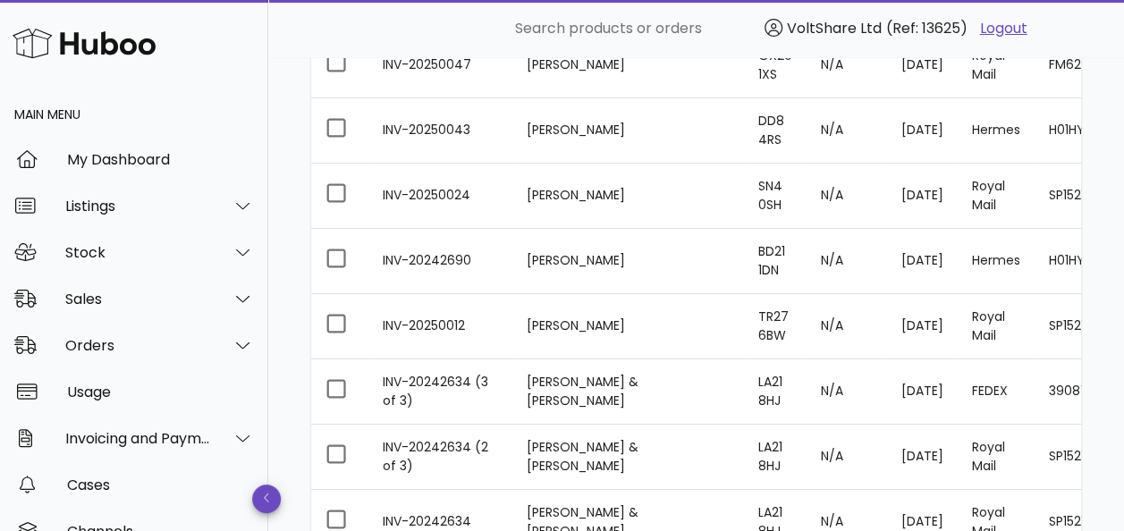
scroll to position [3309, 0]
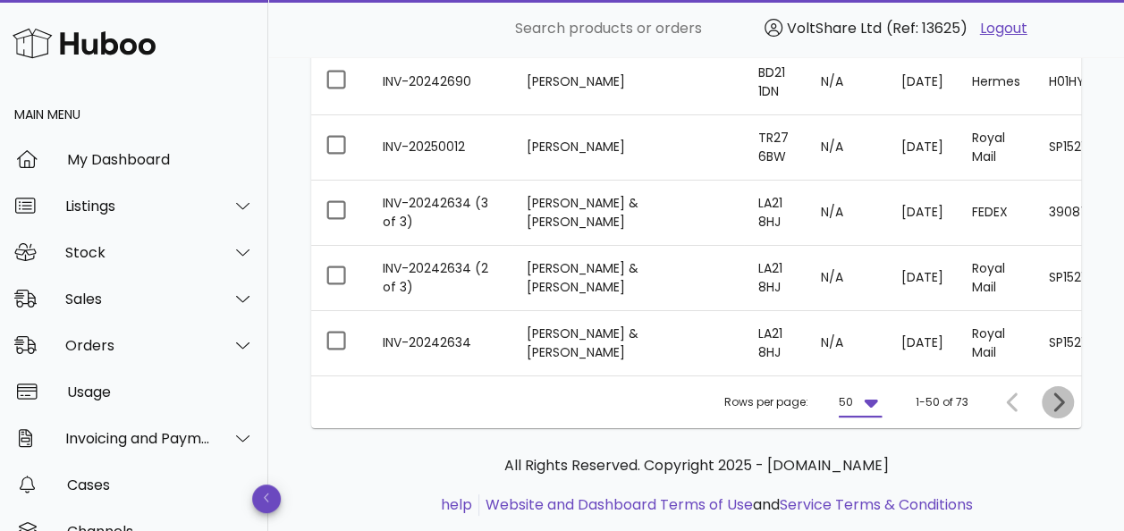
click at [1064, 404] on icon "Next page" at bounding box center [1057, 402] width 21 height 21
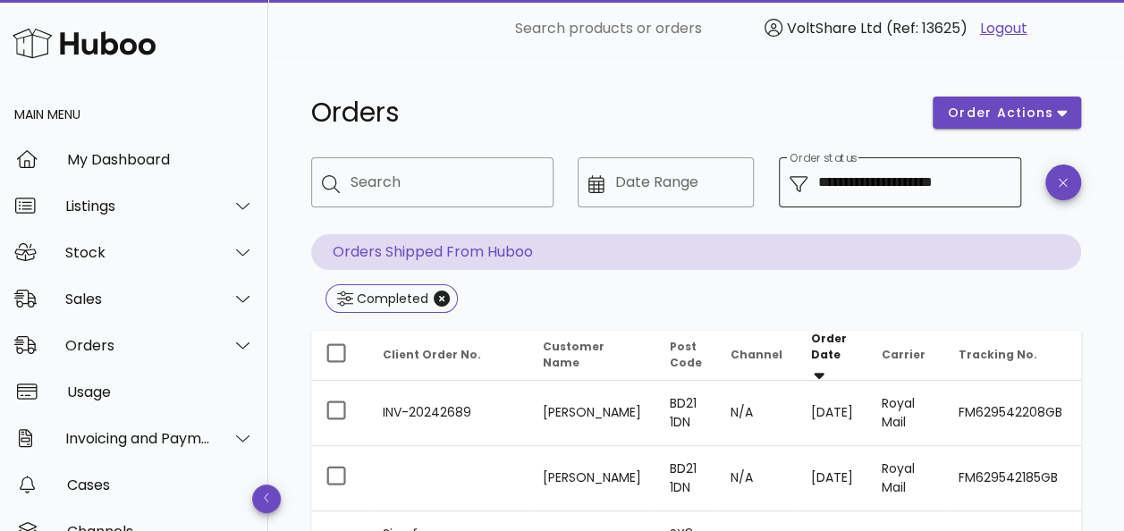
click at [920, 190] on input "**********" at bounding box center [914, 182] width 192 height 29
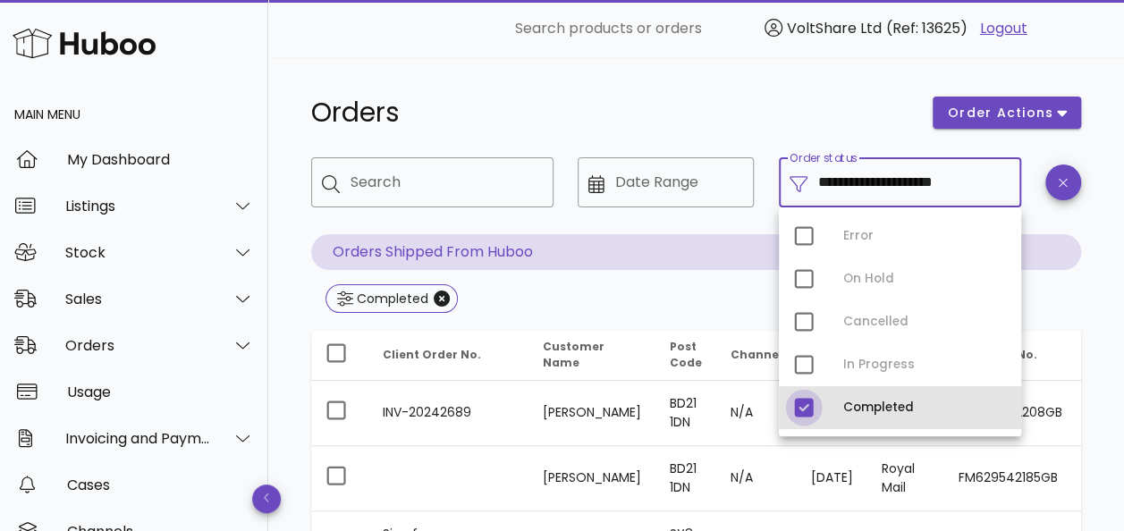
click at [811, 401] on div at bounding box center [804, 408] width 30 height 30
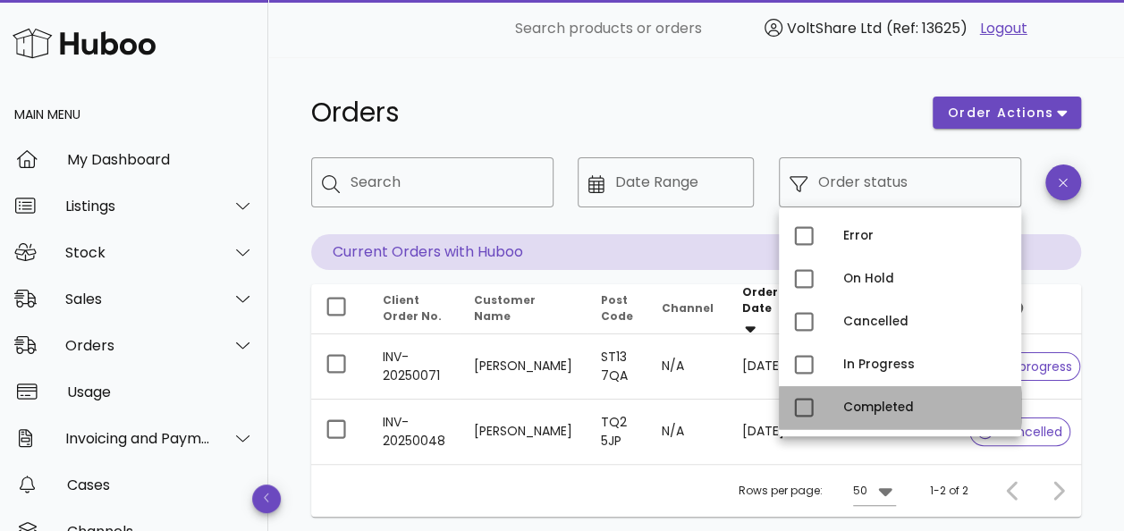
click at [873, 402] on div "Completed" at bounding box center [925, 408] width 164 height 14
type input "**********"
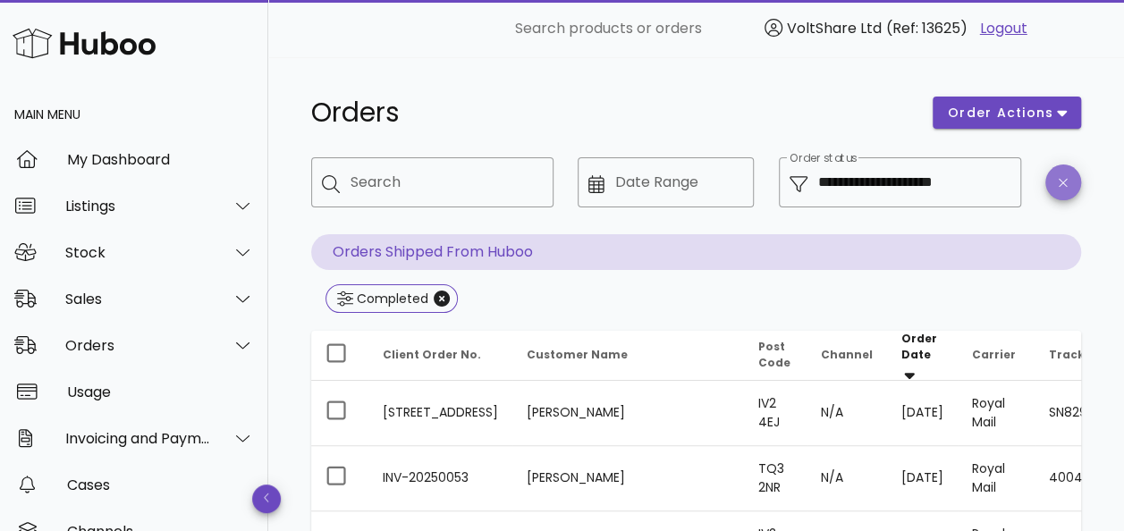
click at [1060, 183] on icon "button" at bounding box center [1063, 182] width 8 height 13
